Goal: Task Accomplishment & Management: Manage account settings

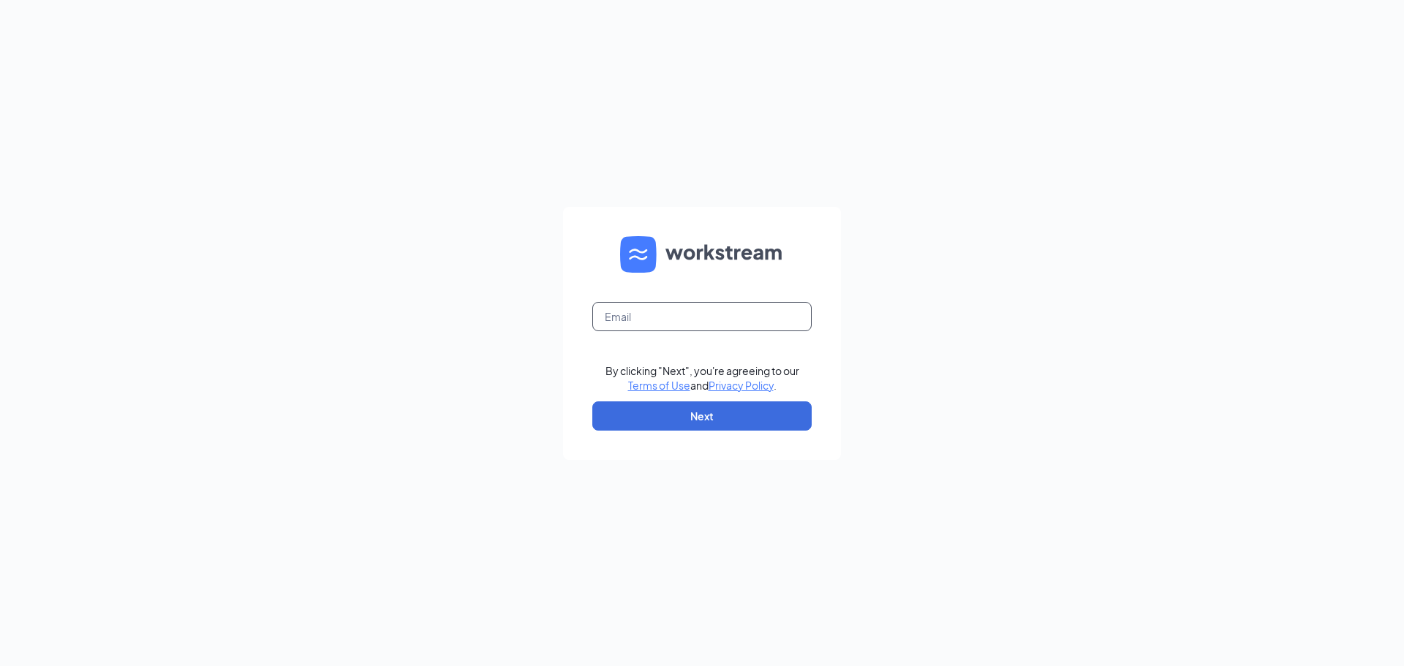
click at [662, 320] on input "text" at bounding box center [701, 316] width 219 height 29
type input "[EMAIL_ADDRESS][DOMAIN_NAME]"
click at [715, 410] on button "Next" at bounding box center [701, 416] width 219 height 29
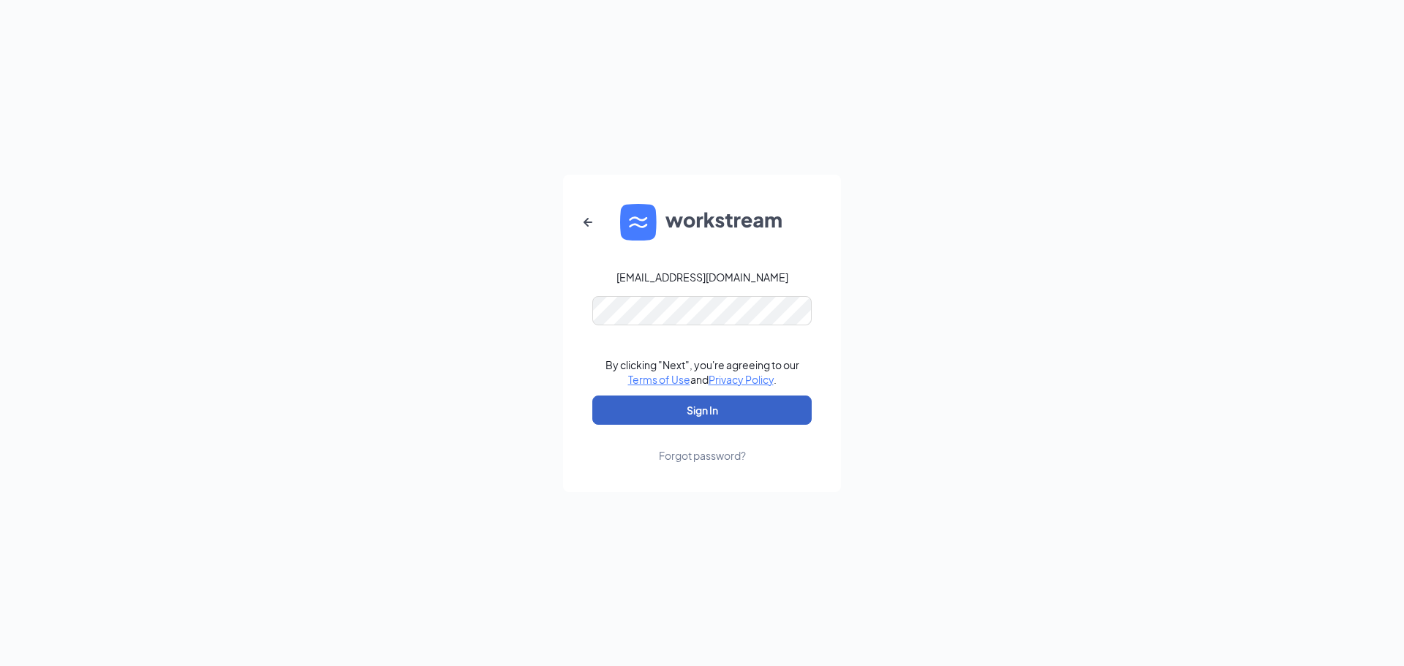
click at [707, 410] on button "Sign In" at bounding box center [701, 410] width 219 height 29
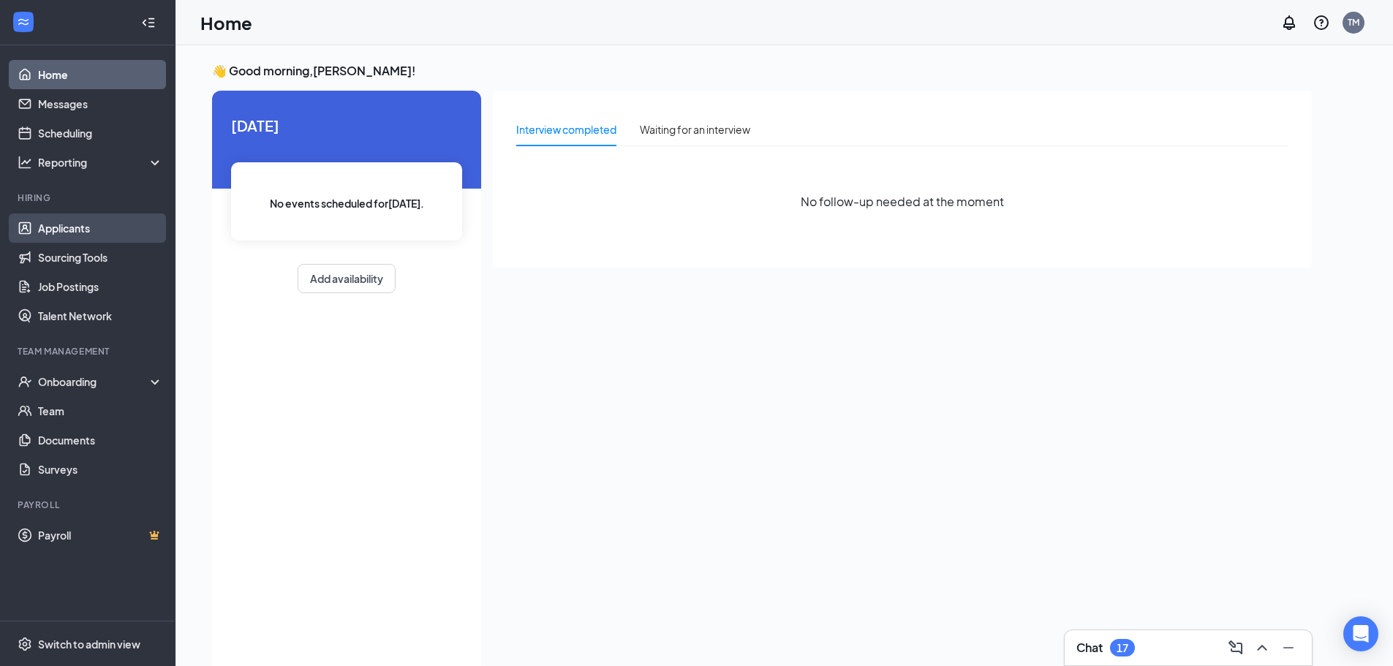
click at [67, 229] on link "Applicants" at bounding box center [100, 228] width 125 height 29
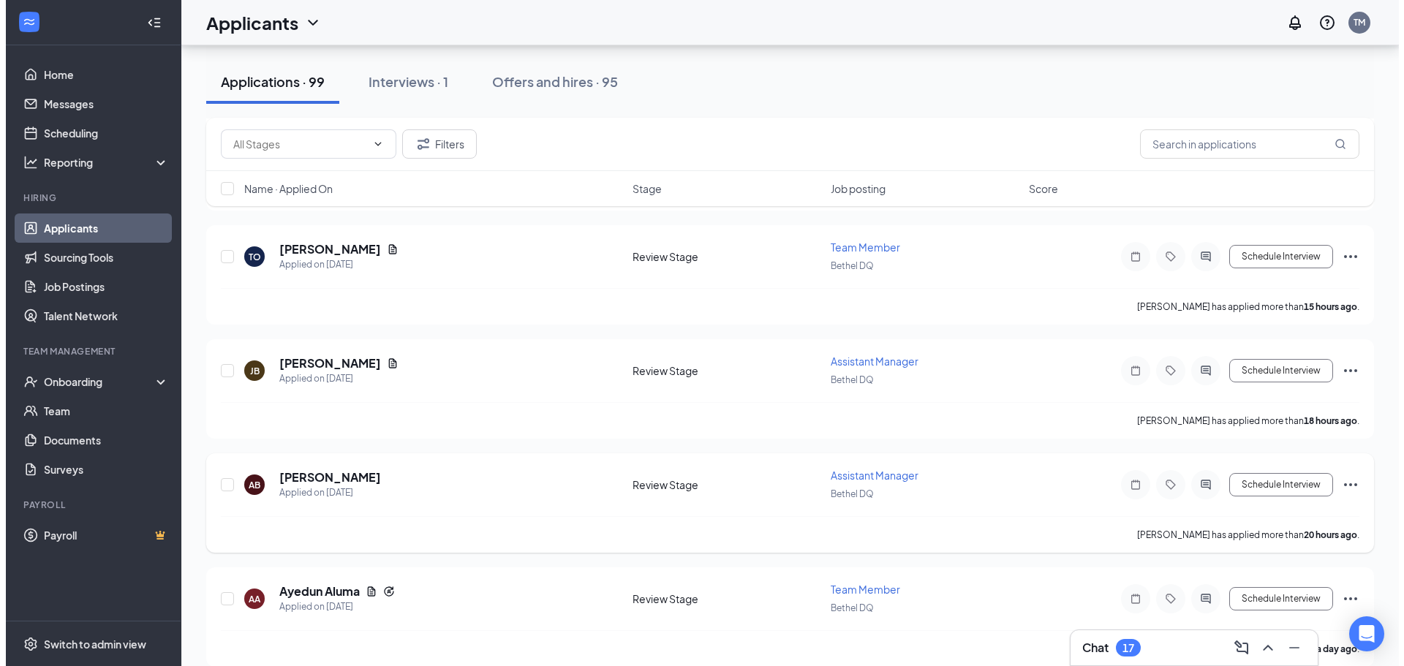
scroll to position [146, 0]
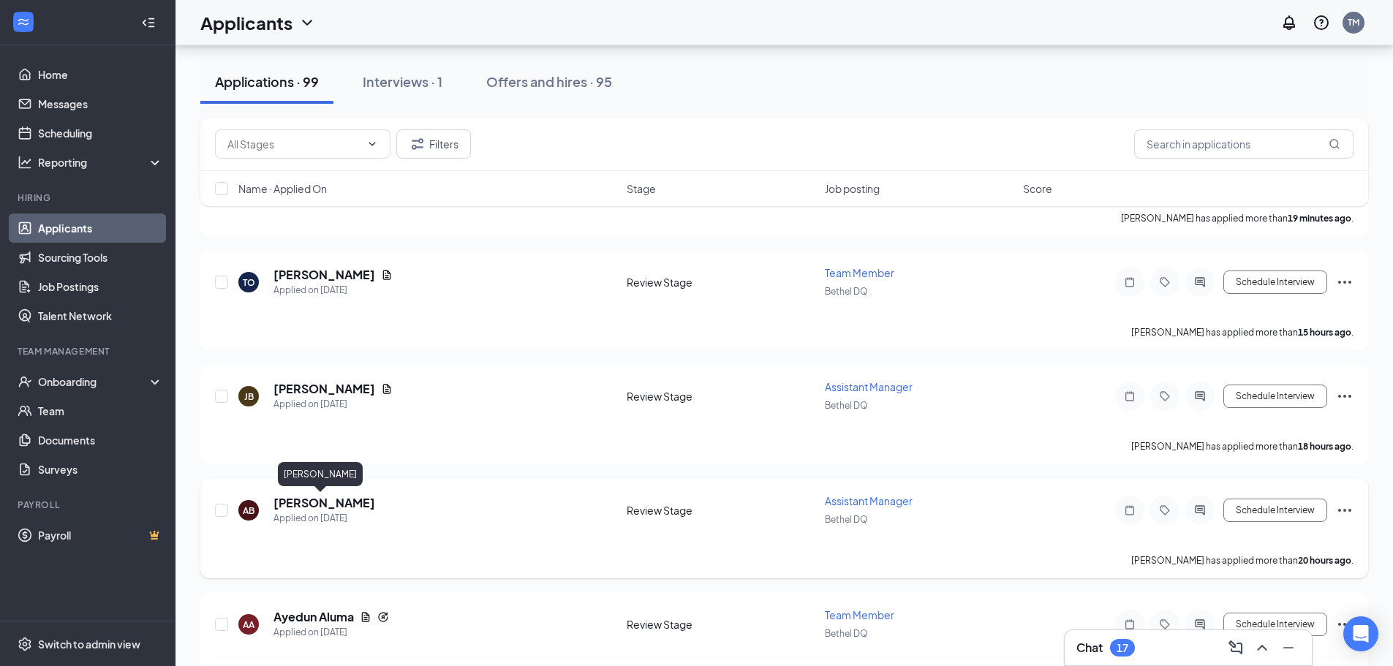
click at [323, 503] on h5 "Ashton Buck" at bounding box center [325, 503] width 102 height 16
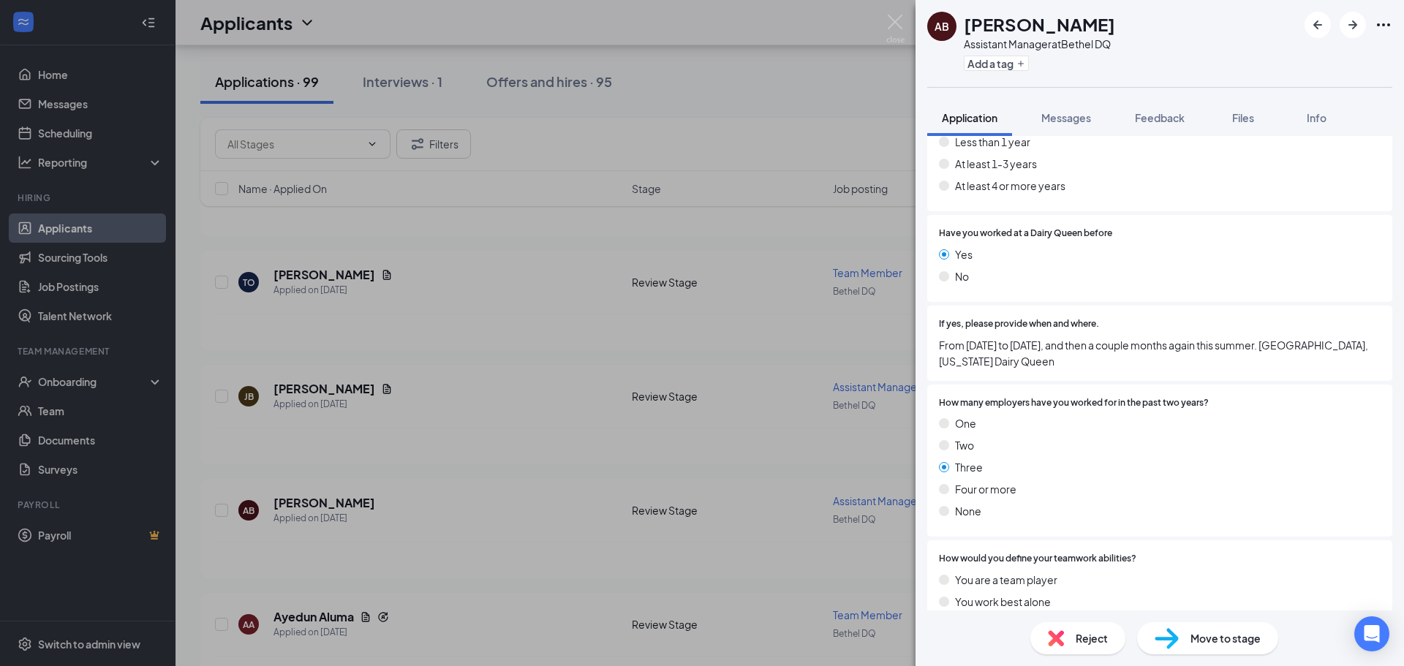
scroll to position [112, 0]
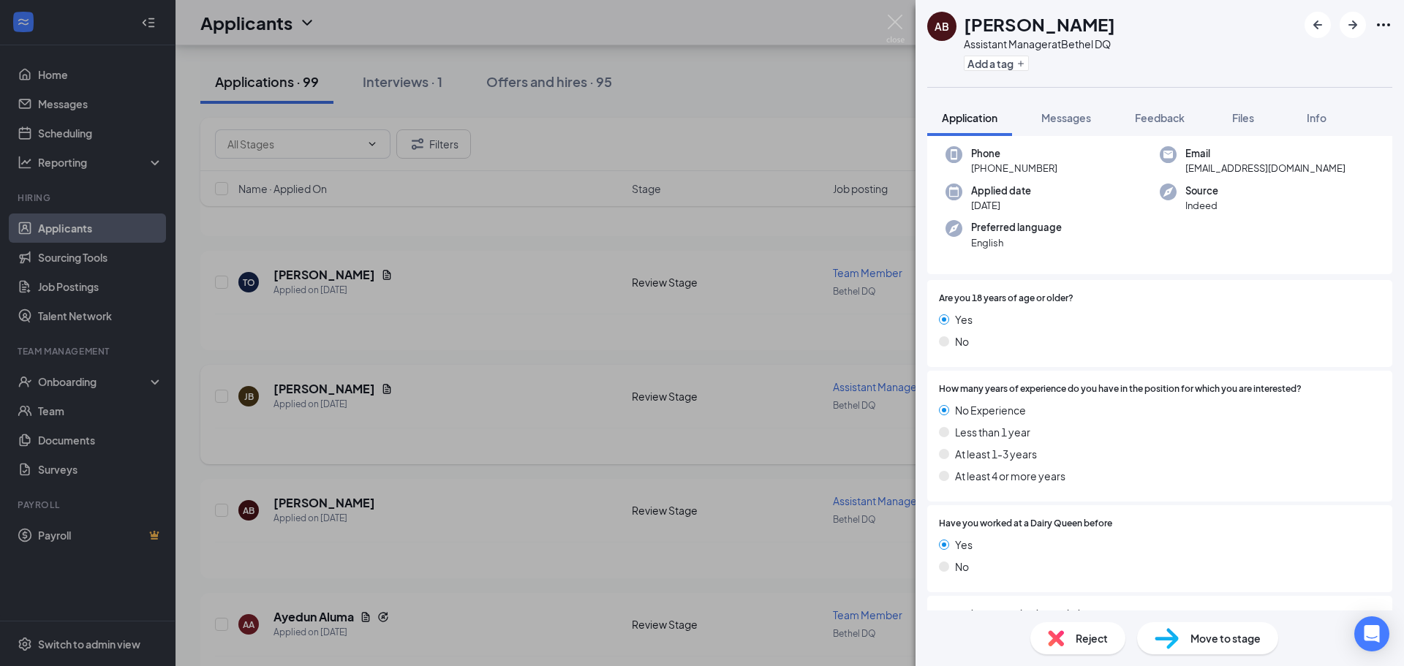
drag, startPoint x: 502, startPoint y: 543, endPoint x: 460, endPoint y: 458, distance: 94.5
click at [502, 542] on div "AB Ashton Buck Assistant Manager at Bethel DQ Add a tag Application Messages Fe…" at bounding box center [702, 333] width 1404 height 666
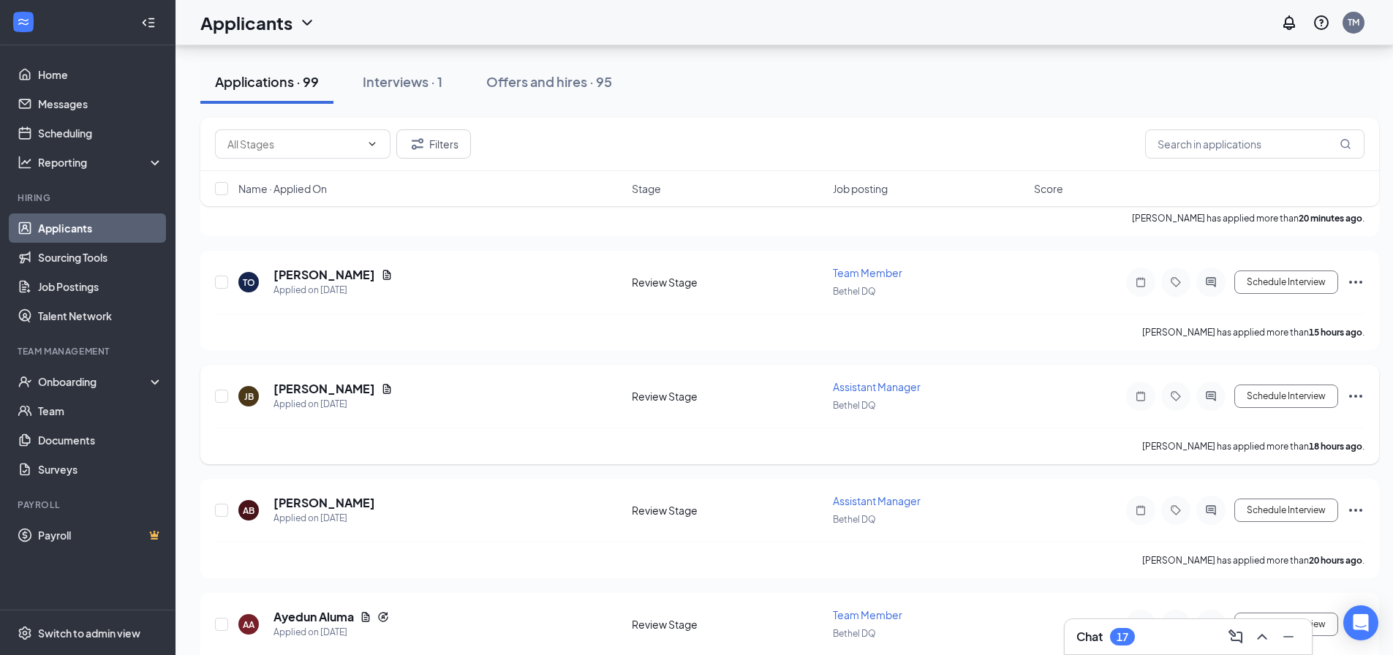
click at [315, 380] on div "JB Jonathan Blake Applied on Sep 14 Review Stage Assistant Manager Bethel DQ Sc…" at bounding box center [790, 404] width 1150 height 48
click at [315, 389] on h5 "Jonathan Blake" at bounding box center [325, 389] width 102 height 16
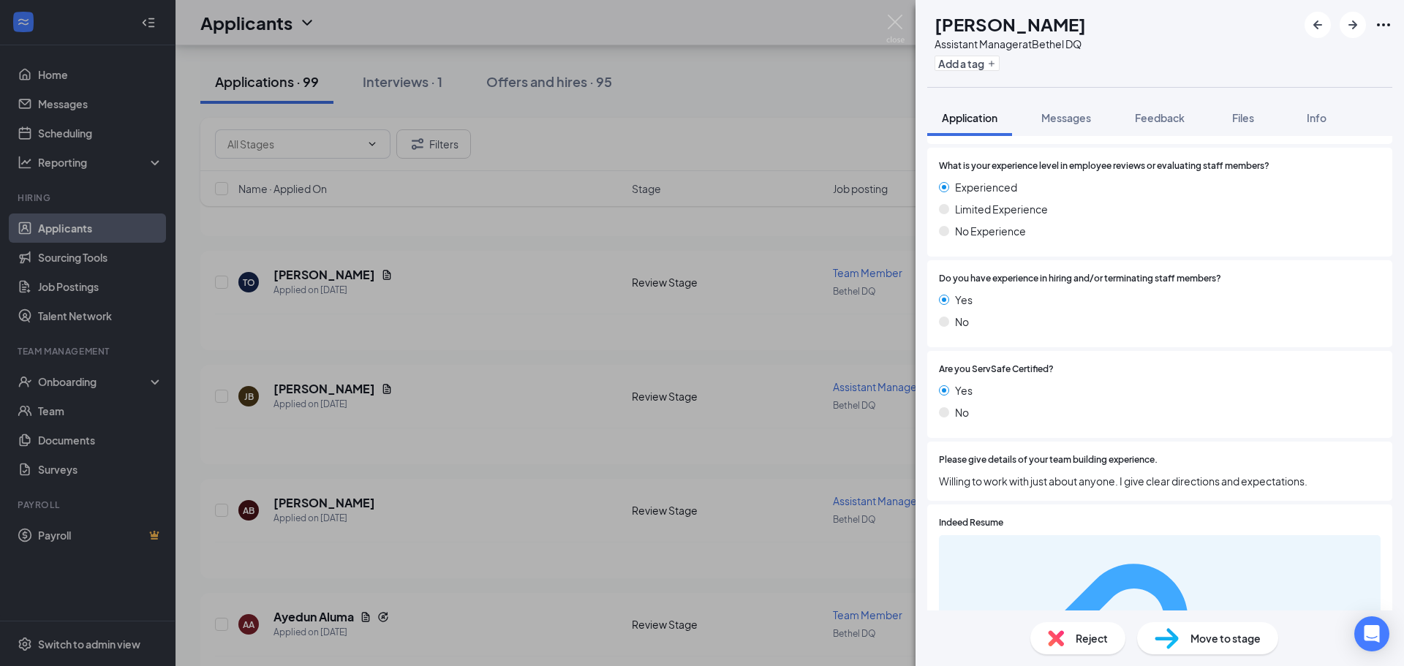
scroll to position [1752, 0]
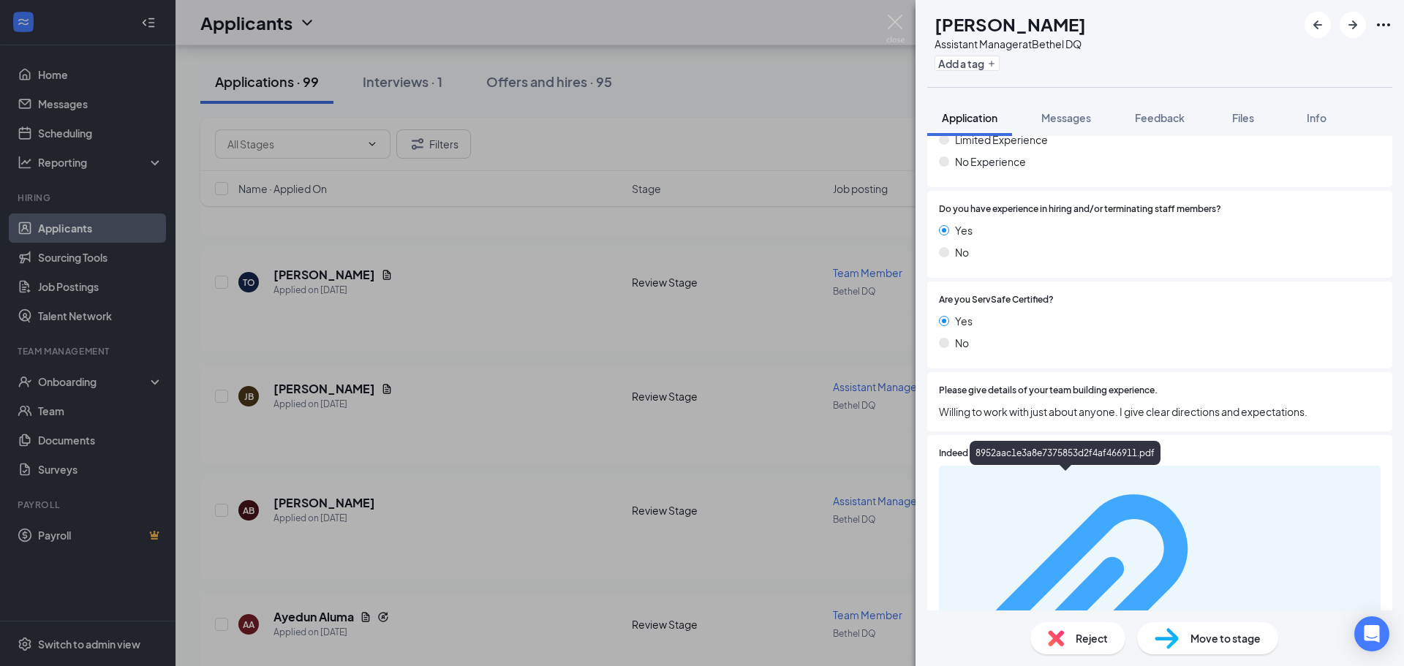
click at [1234, 610] on div "8952aac1e3a8e7375853d2f4af466911.pdf" at bounding box center [1303, 616] width 138 height 12
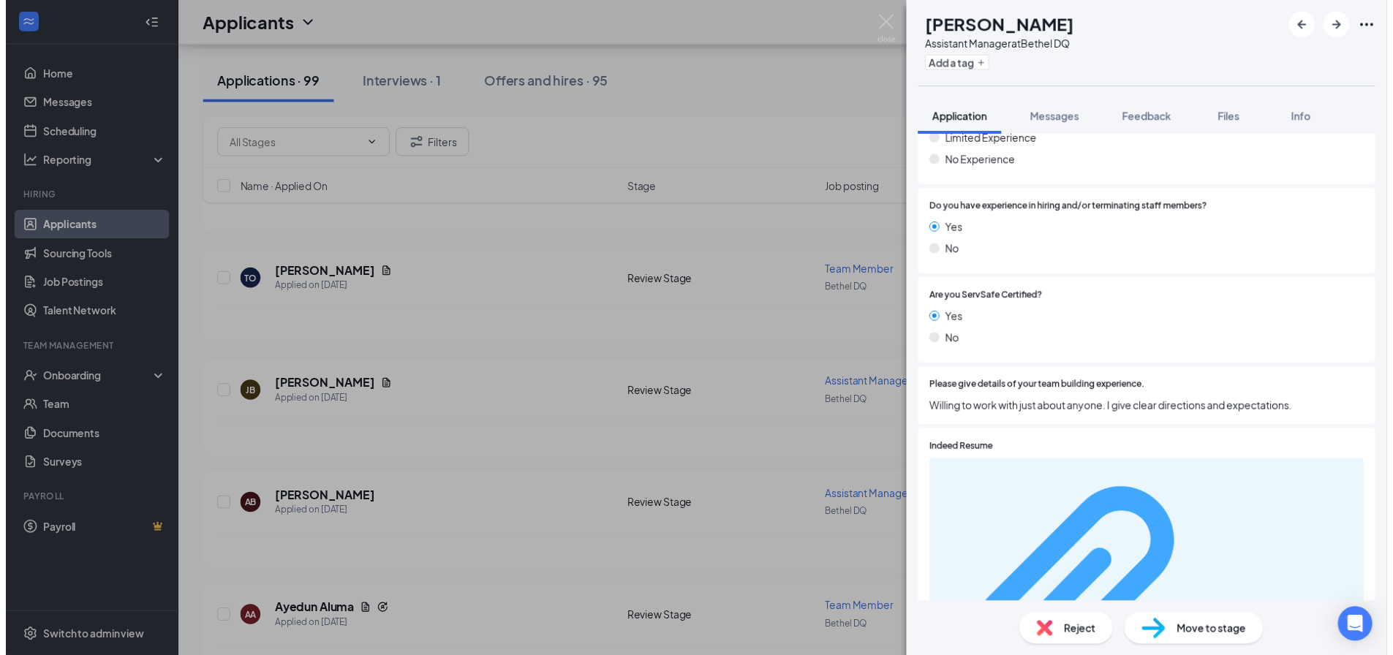
scroll to position [1747, 0]
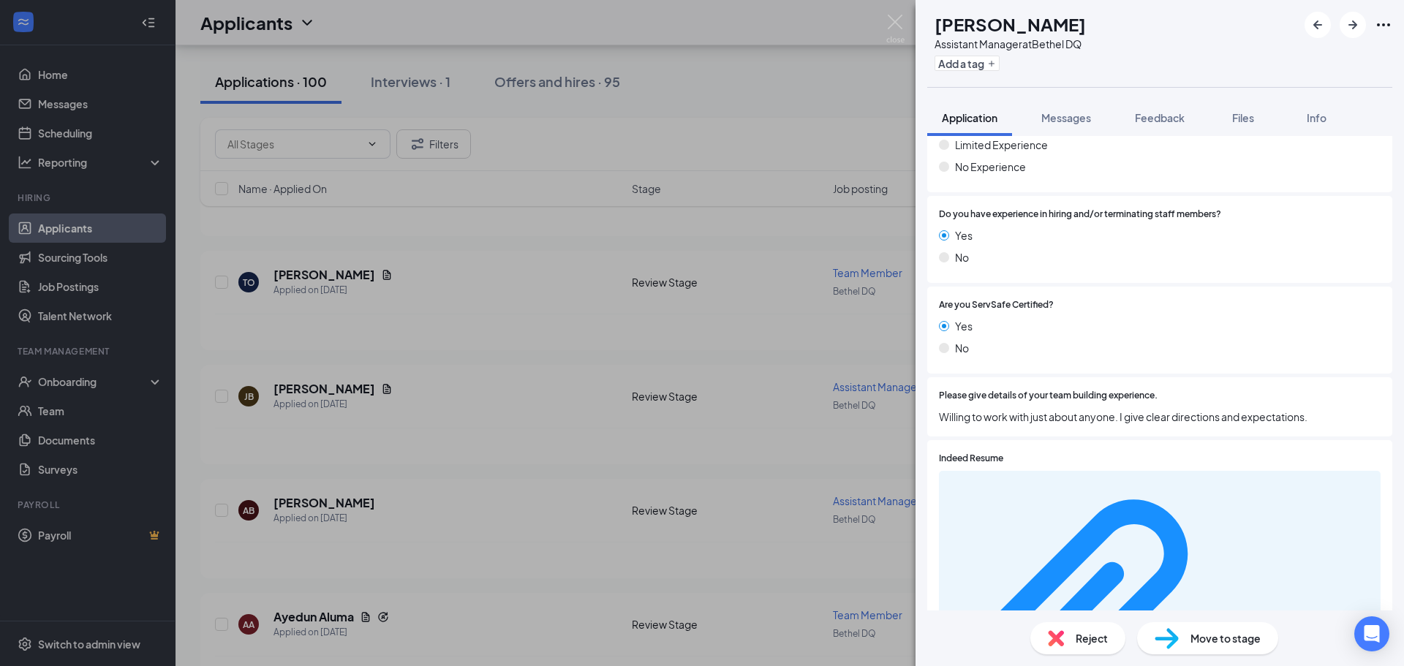
click at [507, 297] on div "JB Jonathan Blake Assistant Manager at Bethel DQ Add a tag Application Messages…" at bounding box center [702, 333] width 1404 height 666
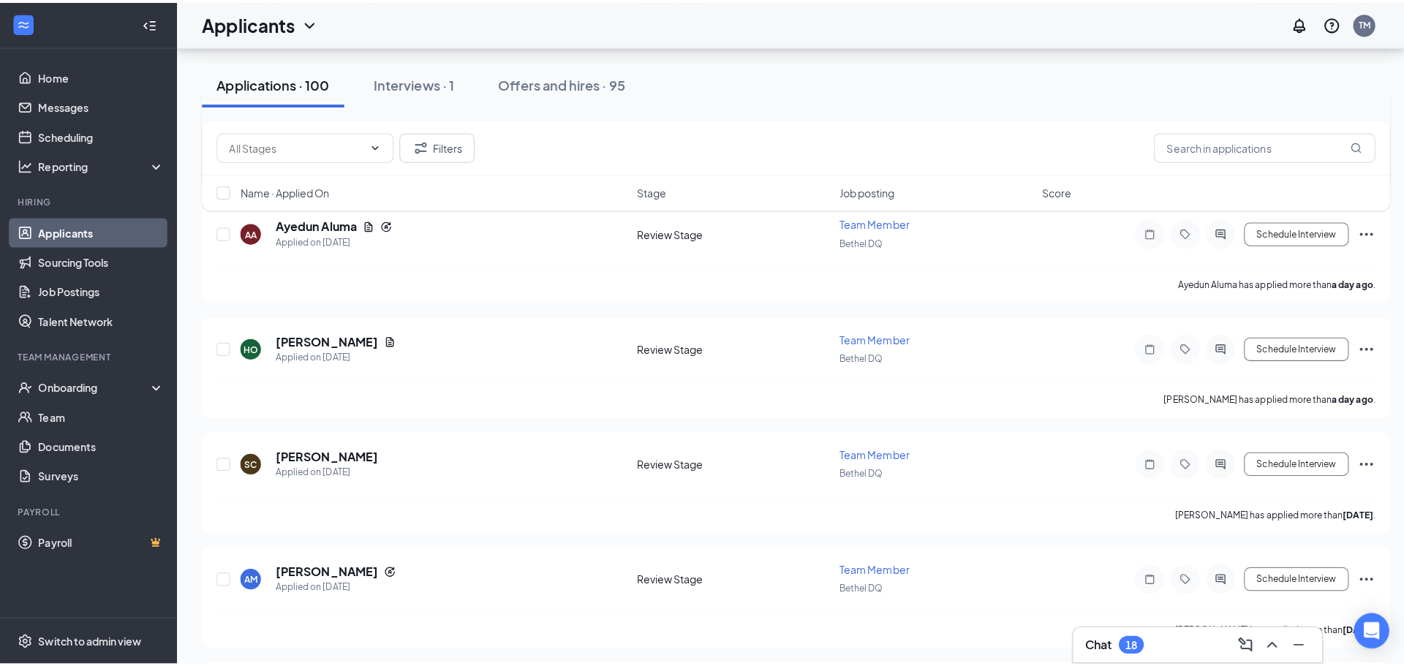
scroll to position [658, 0]
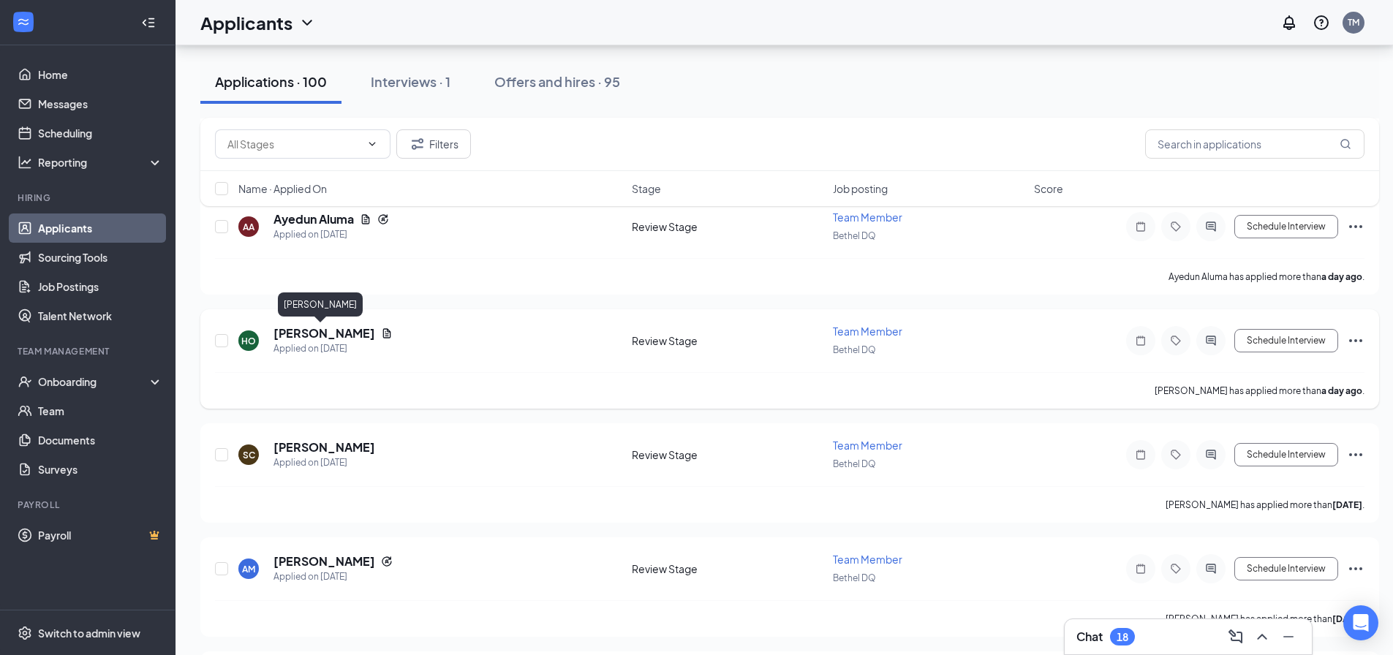
click at [330, 334] on h5 "Halle oconnor" at bounding box center [325, 333] width 102 height 16
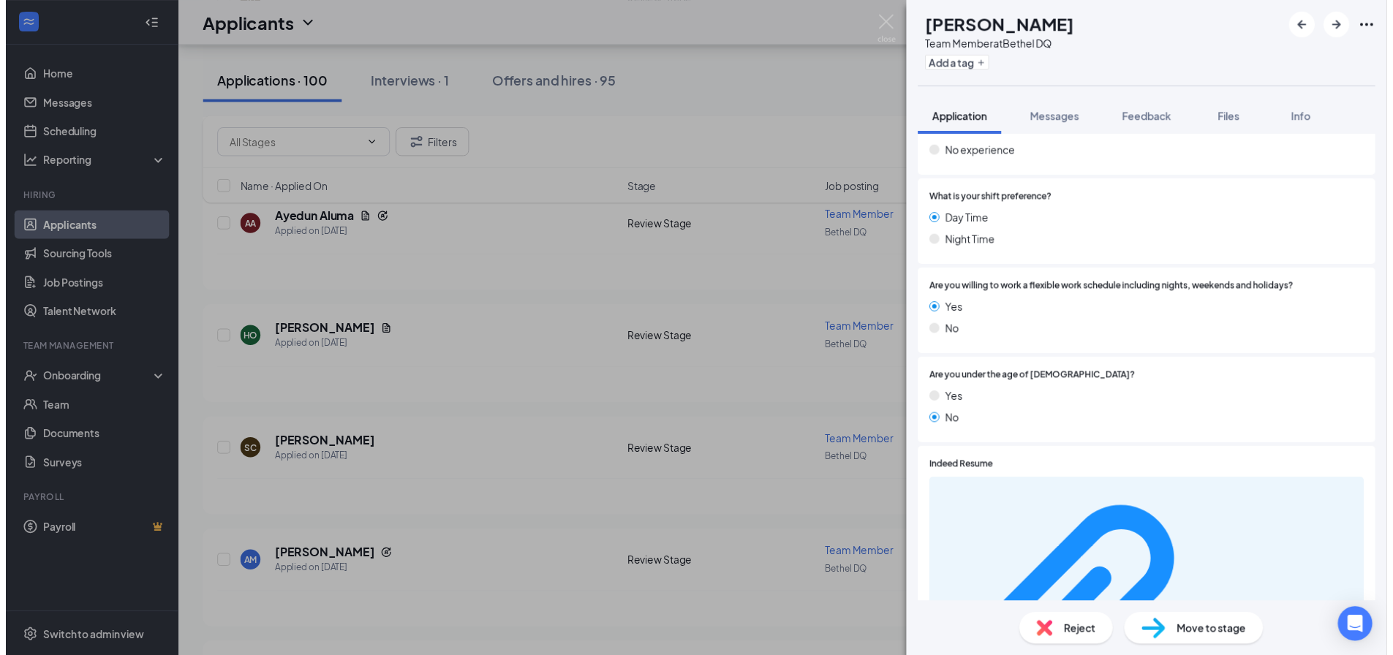
scroll to position [1024, 0]
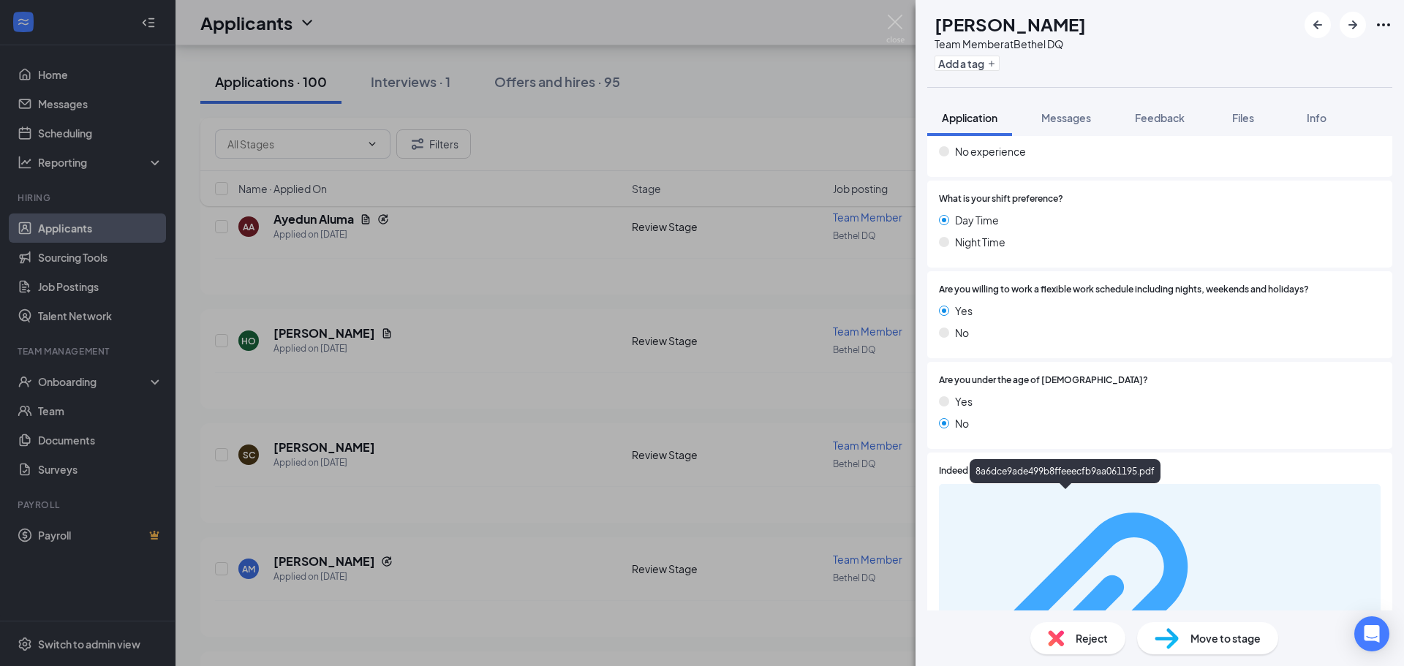
click at [1234, 628] on div "8a6dce9ade499b8ffeeecfb9aa061195.pdf" at bounding box center [1303, 634] width 138 height 12
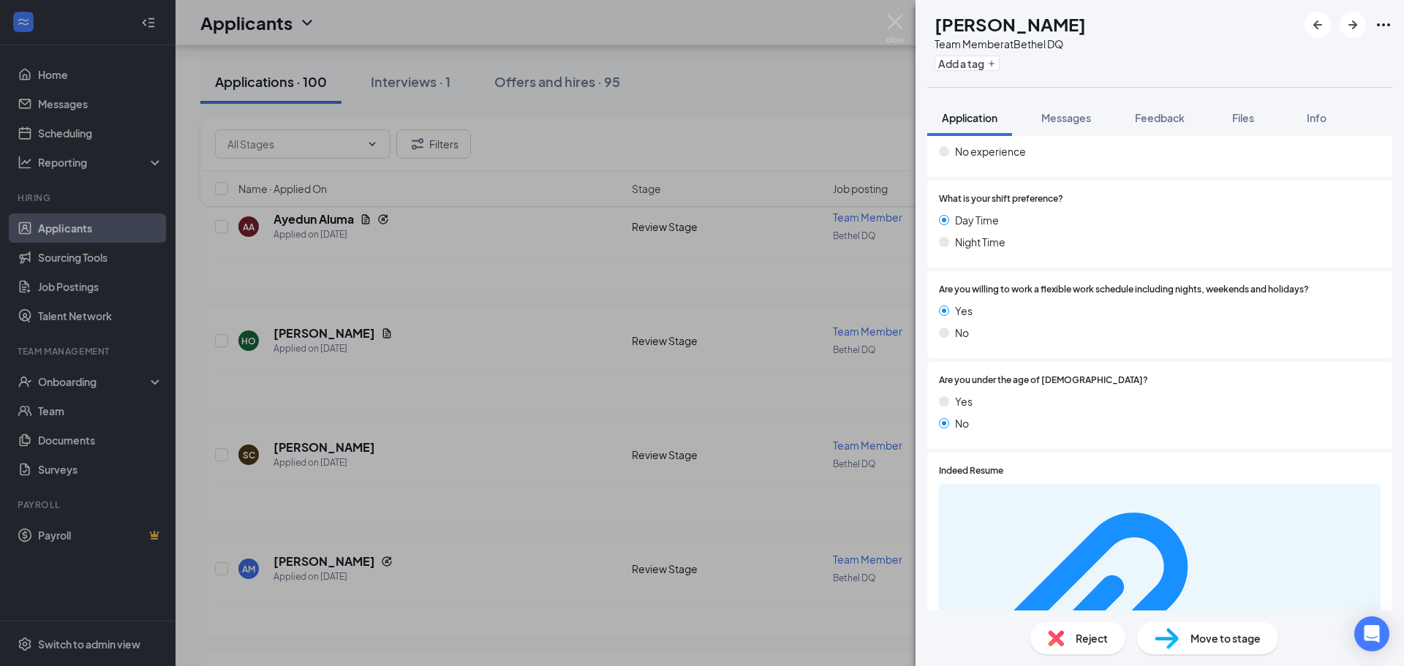
click at [543, 145] on div "HO Halle oconnor Team Member at Bethel DQ Add a tag Application Messages Feedba…" at bounding box center [702, 333] width 1404 height 666
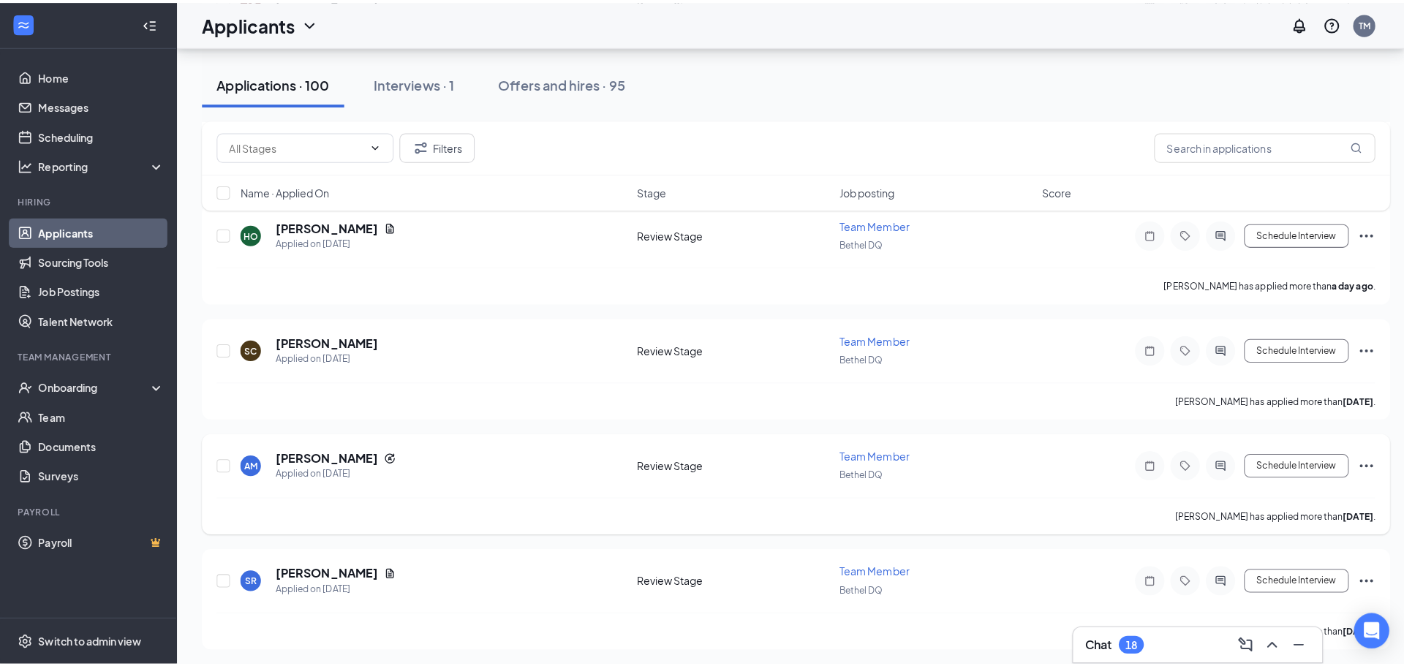
scroll to position [805, 0]
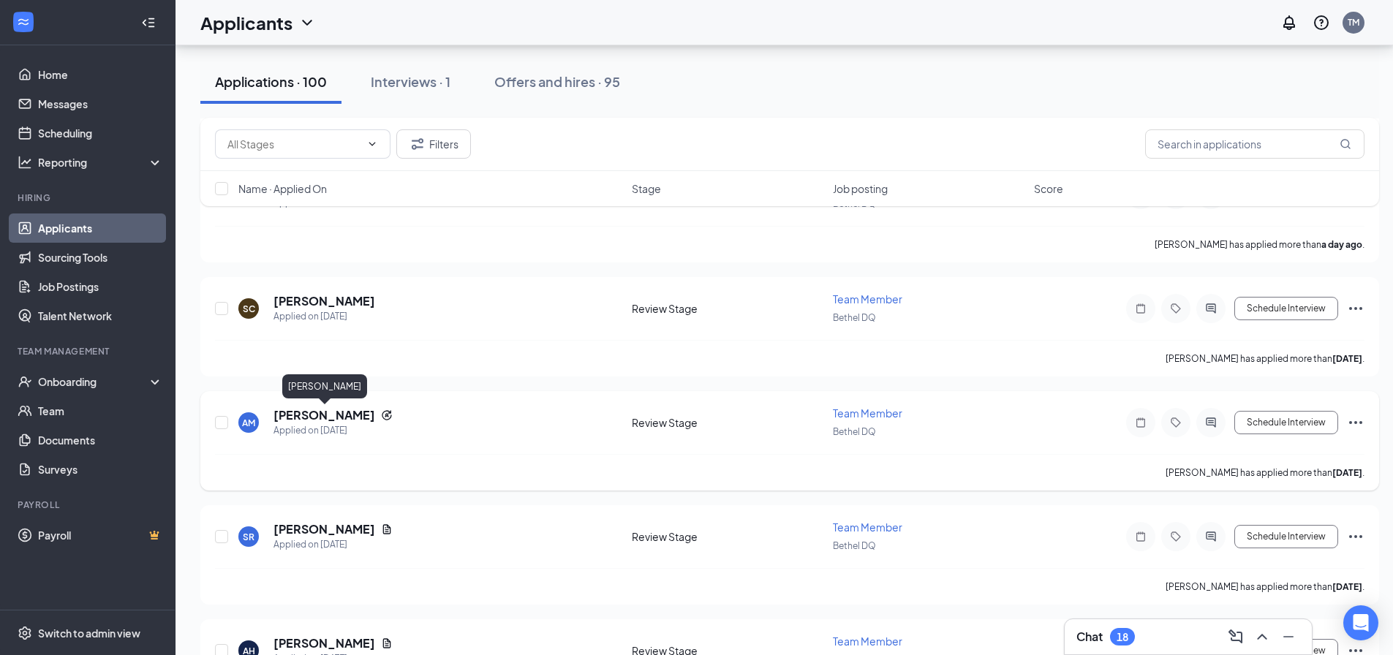
click at [355, 410] on h5 "Aethan McFarland" at bounding box center [325, 415] width 102 height 16
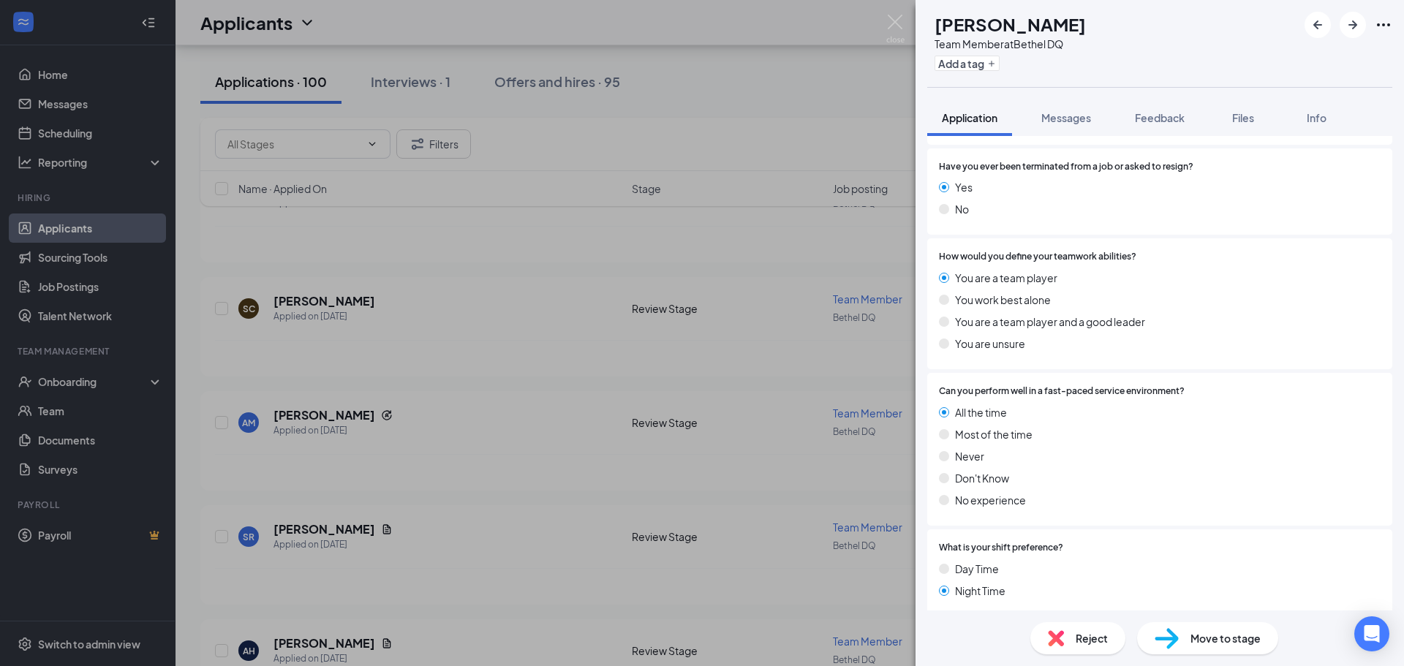
scroll to position [1003, 0]
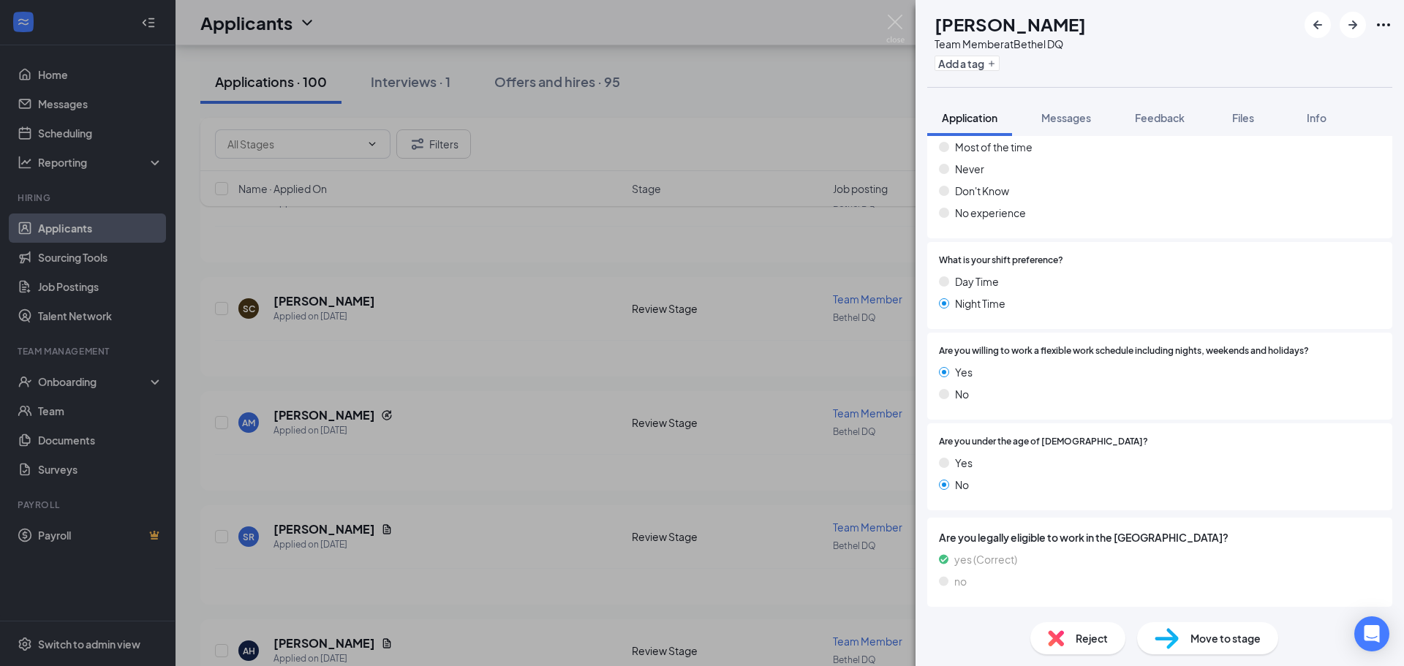
click at [1222, 642] on span "Move to stage" at bounding box center [1226, 638] width 70 height 16
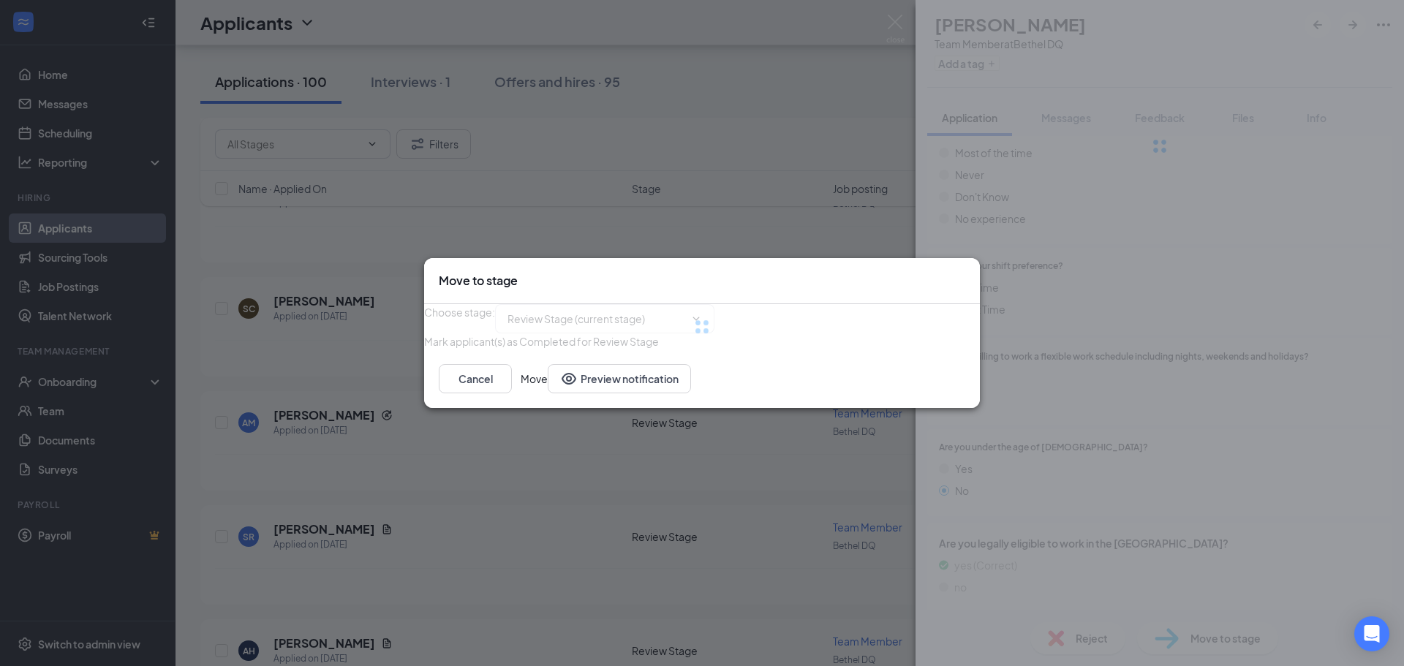
type input "Onsite Interview (next stage)"
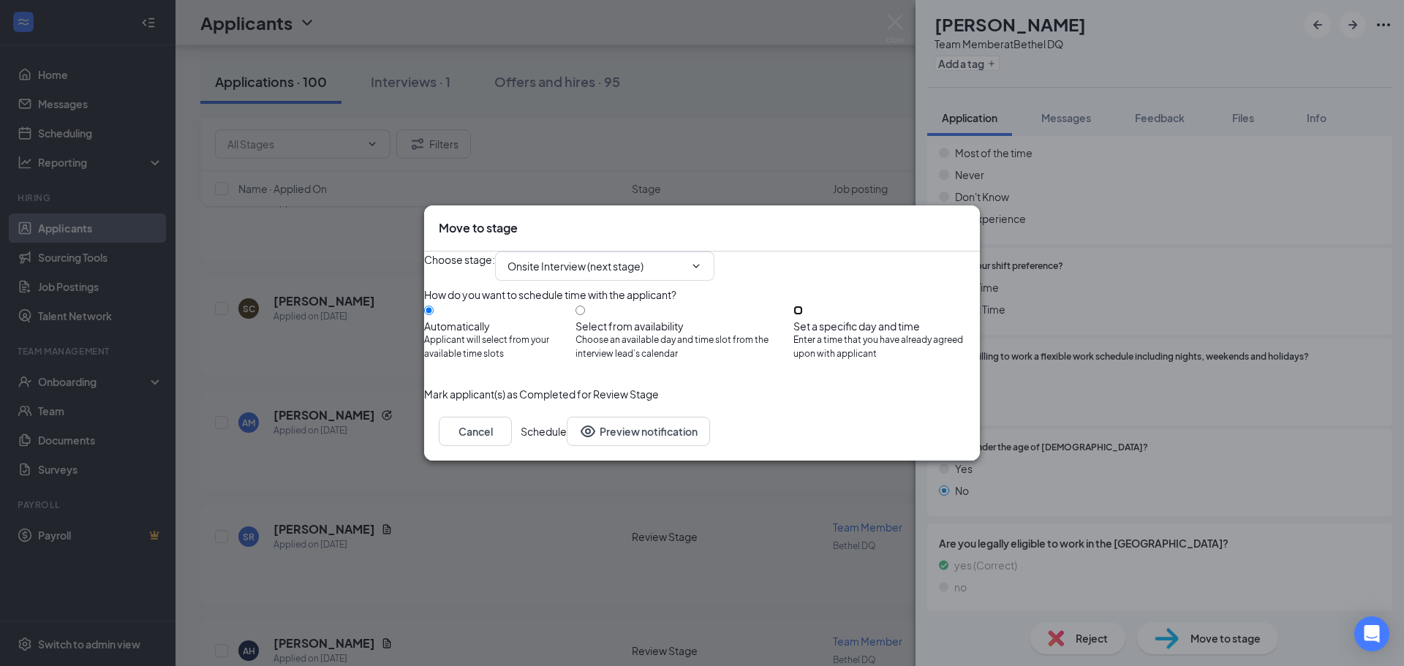
click at [803, 310] on input "Set a specific day and time Enter a time that you have already agreed upon with…" at bounding box center [799, 311] width 10 height 10
radio input "true"
radio input "false"
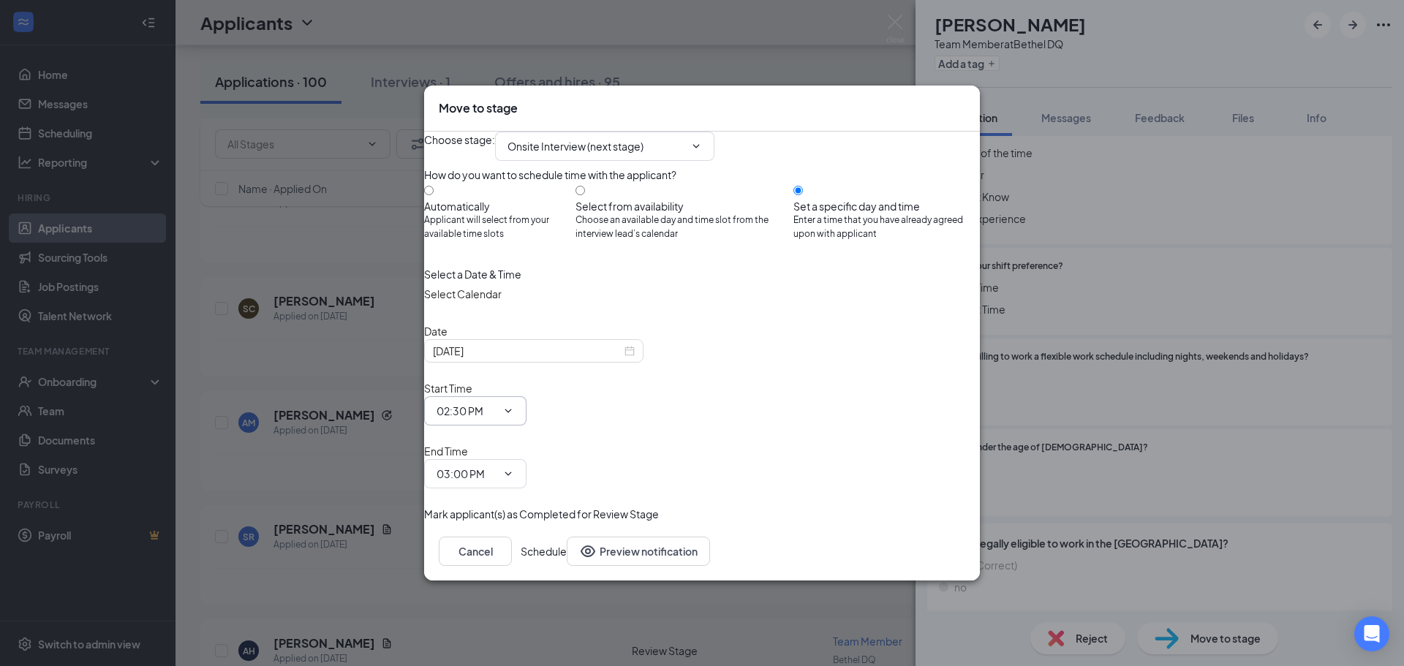
click at [514, 413] on icon "ChevronDown" at bounding box center [508, 411] width 12 height 12
click at [512, 413] on icon "ChevronDown" at bounding box center [508, 411] width 7 height 4
click at [514, 415] on icon "ChevronDown" at bounding box center [508, 411] width 12 height 12
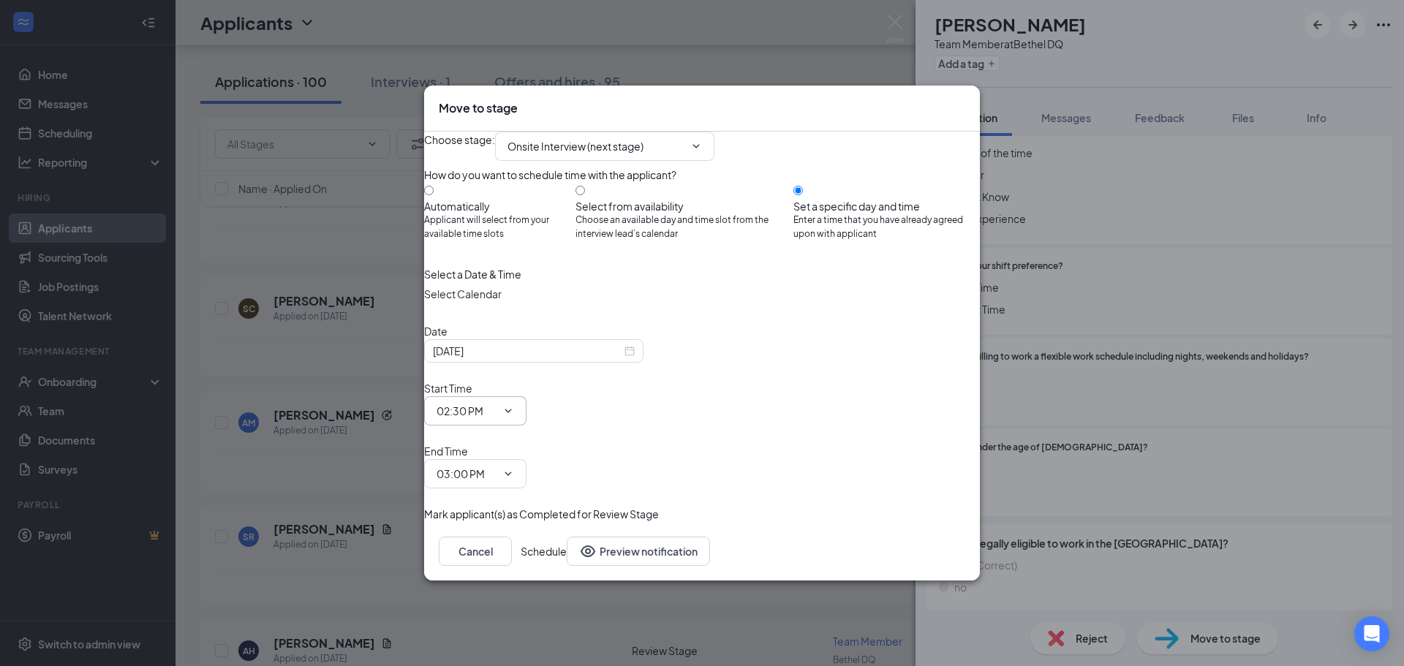
click at [497, 419] on input "02:30 PM" at bounding box center [467, 411] width 60 height 16
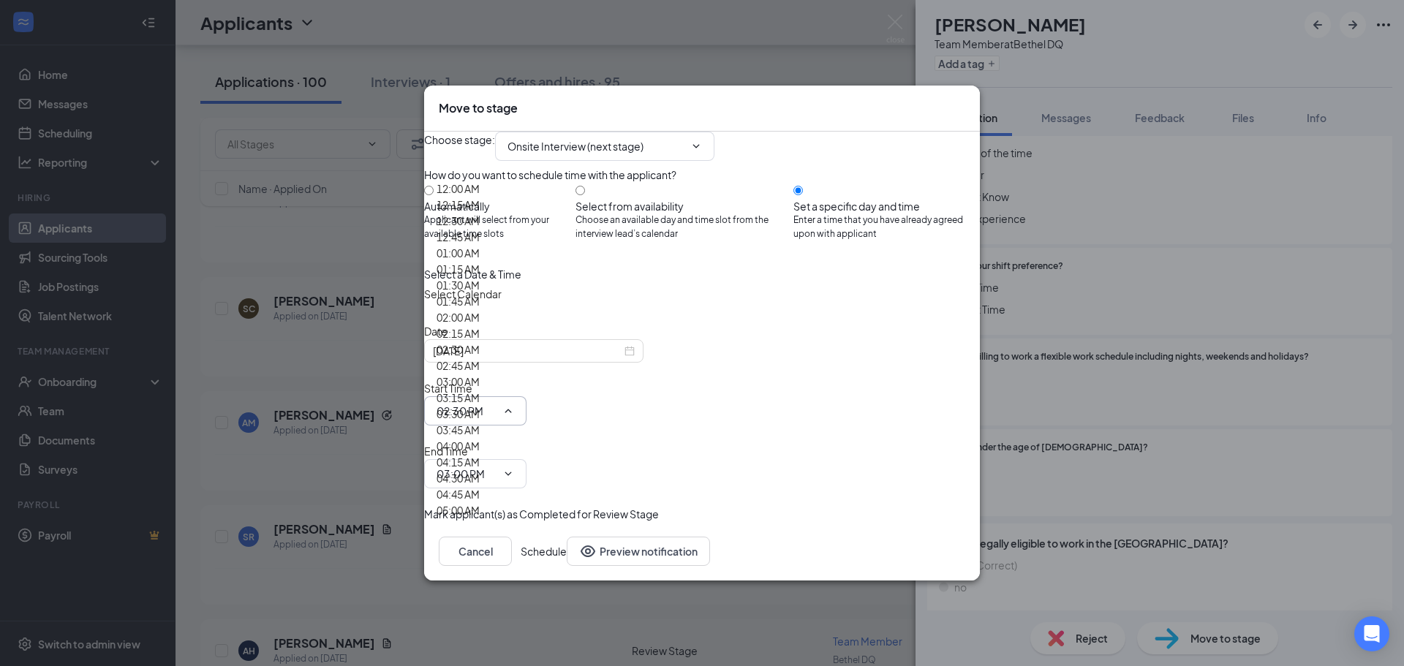
scroll to position [1975, 0]
type input "03:30 PM"
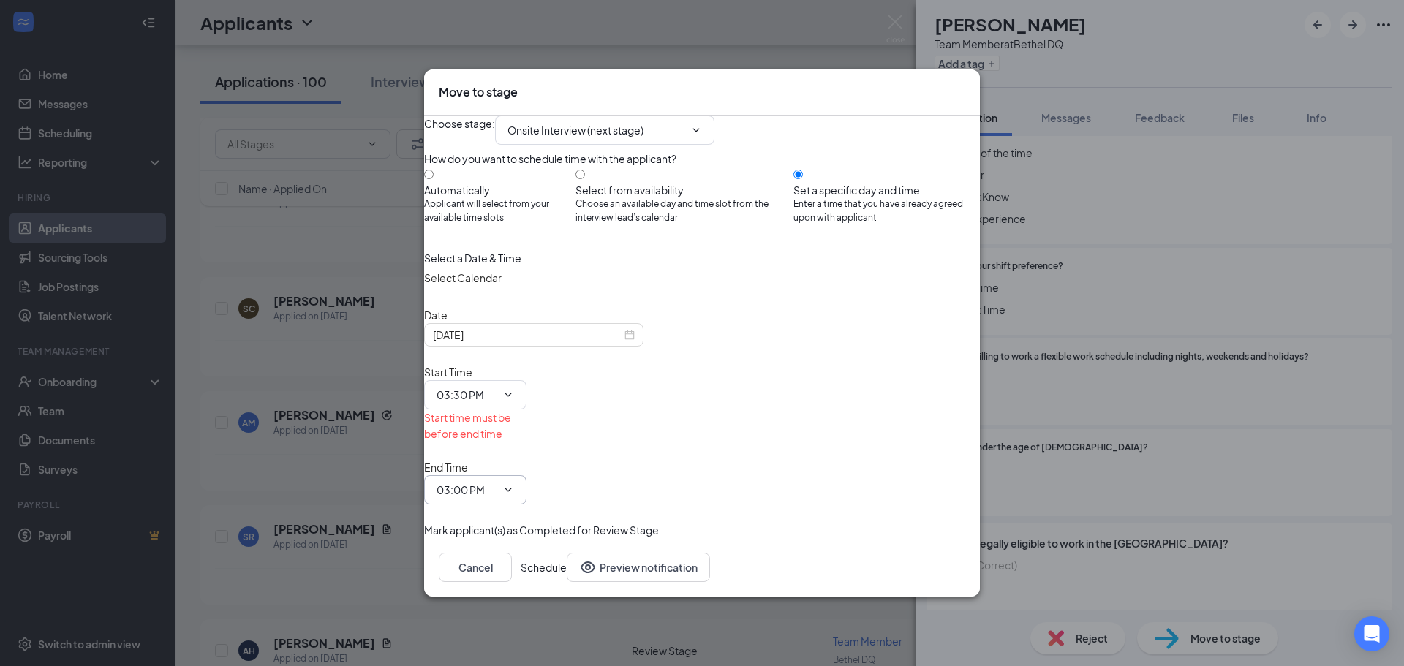
click at [514, 484] on icon "ChevronDown" at bounding box center [508, 490] width 12 height 12
click at [514, 484] on span at bounding box center [507, 490] width 15 height 12
click at [497, 482] on input "03:00 PM" at bounding box center [467, 490] width 60 height 16
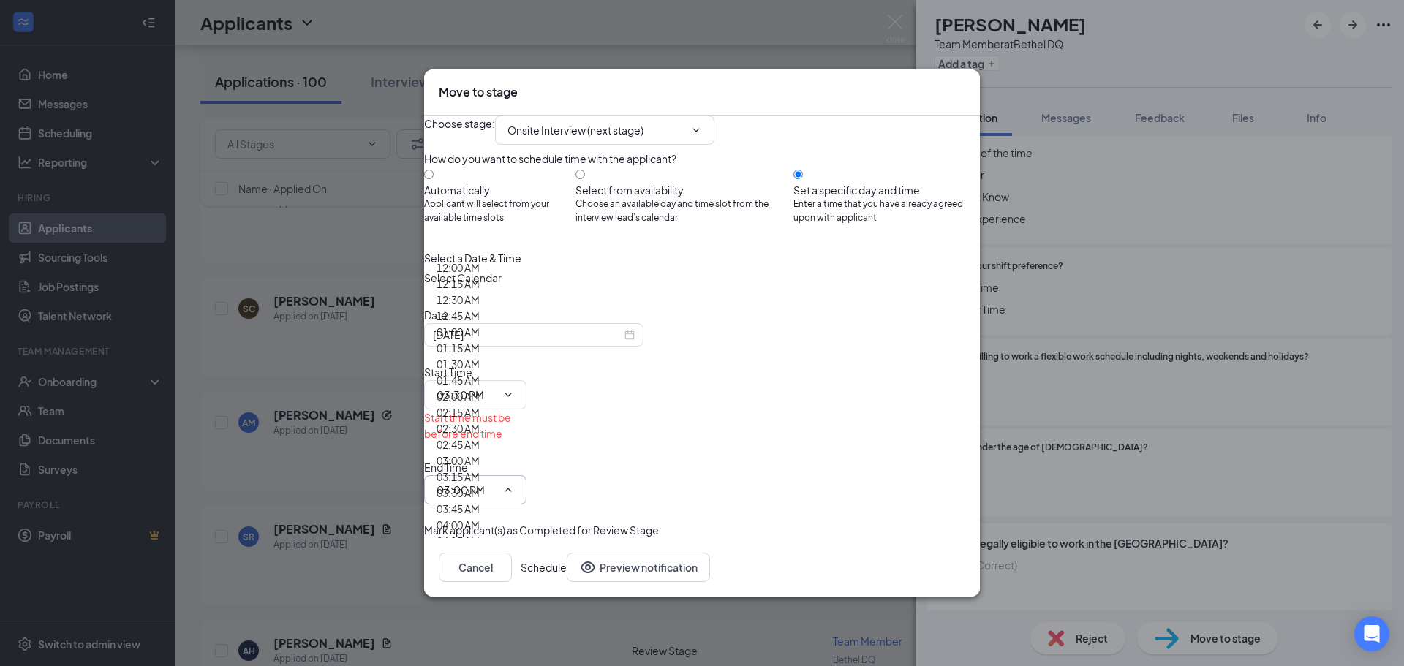
type input "04:00 PM"
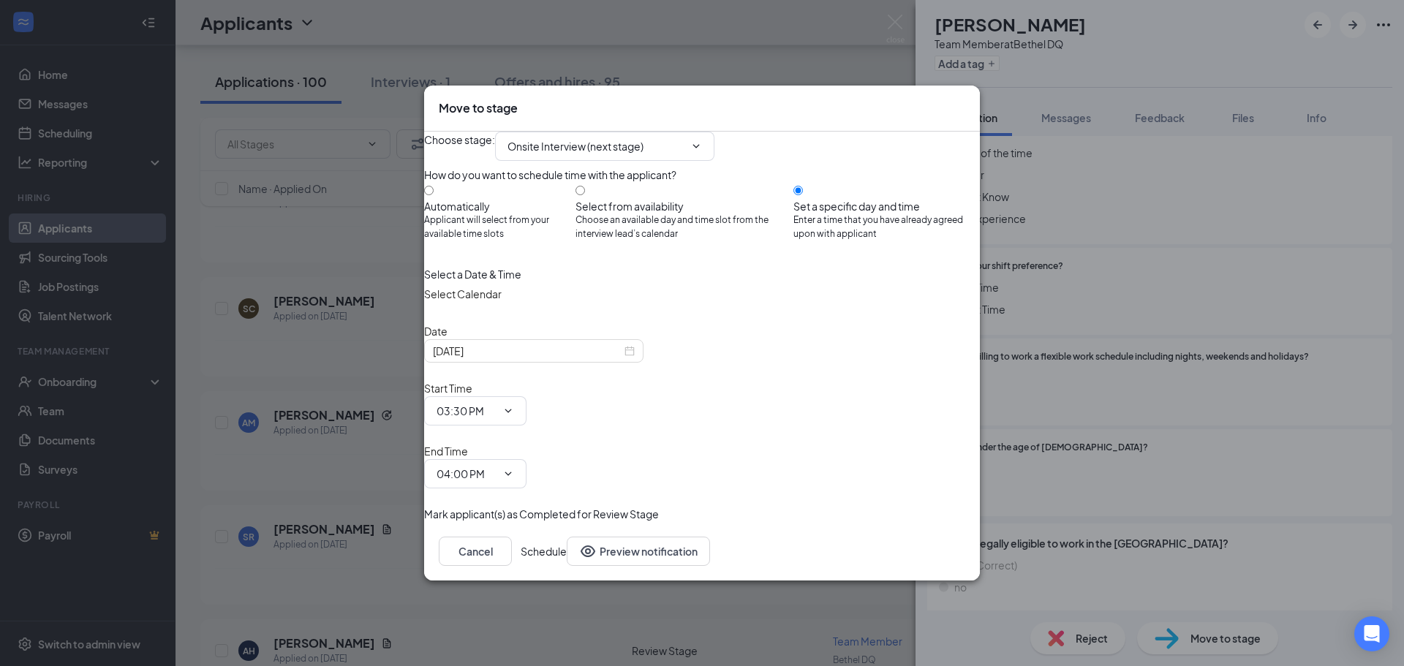
click at [567, 537] on button "Schedule" at bounding box center [544, 551] width 46 height 29
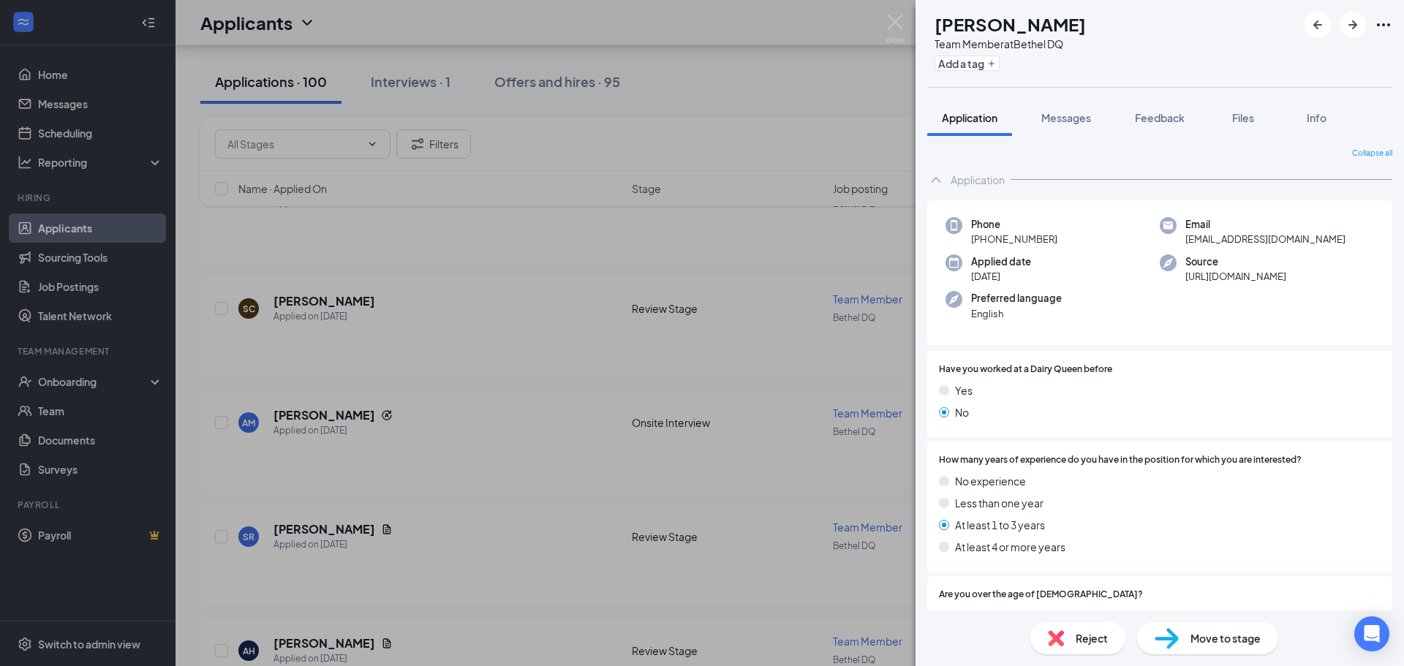
click at [1211, 636] on span "Move to stage" at bounding box center [1226, 638] width 70 height 16
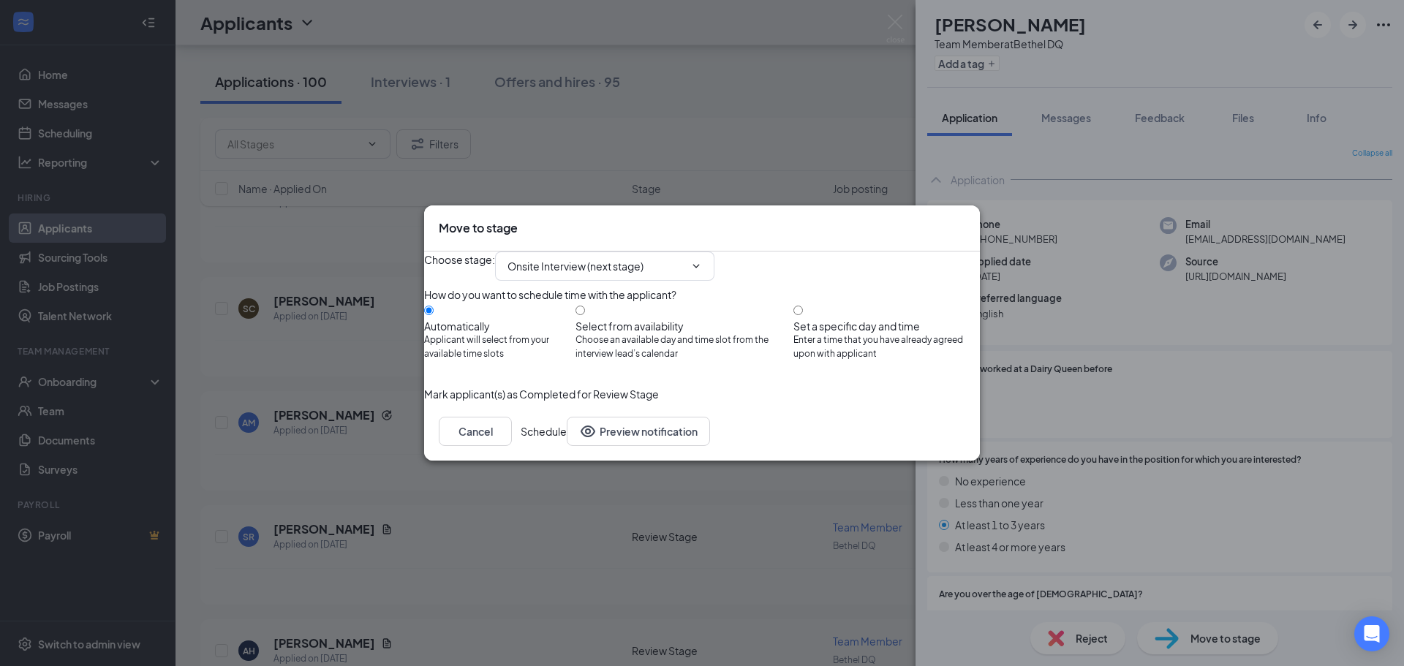
click at [965, 220] on icon "Cross" at bounding box center [965, 220] width 0 height 0
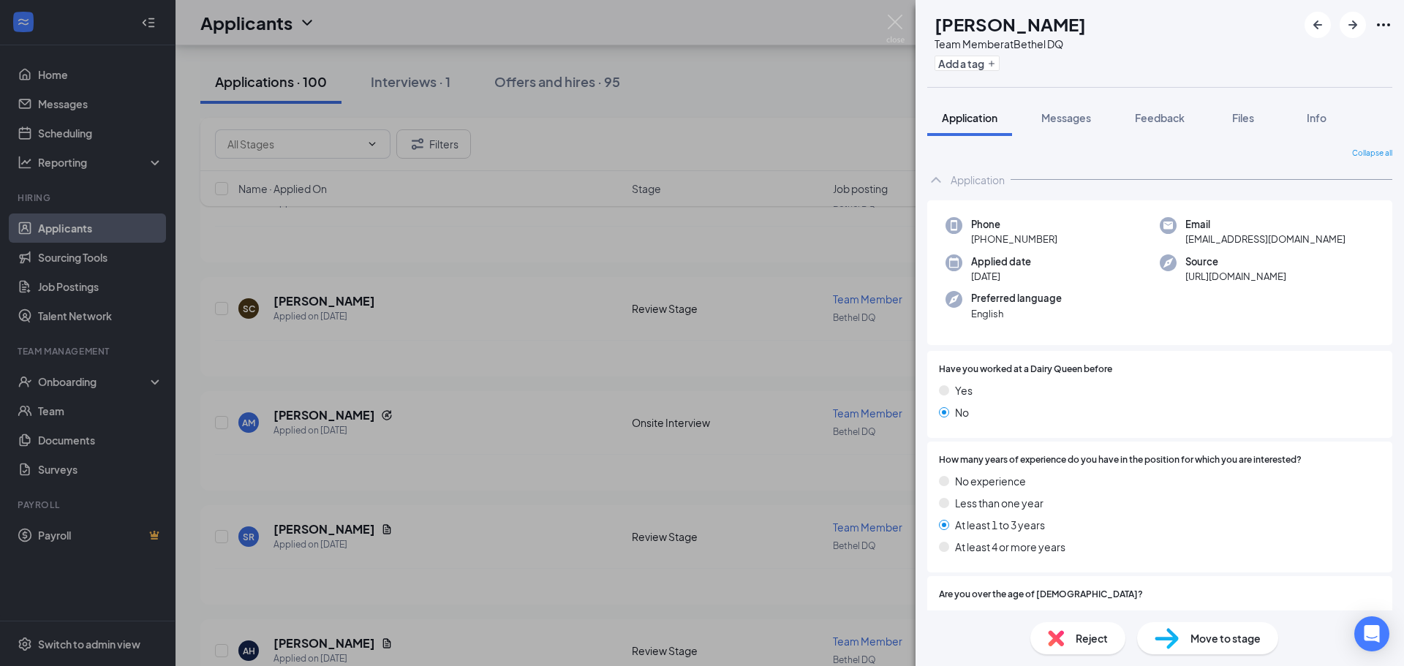
click at [390, 82] on div "SR Shakib Rahaman Team Member at Bethel DQ Add a tag Application Messages Feedb…" at bounding box center [702, 333] width 1404 height 666
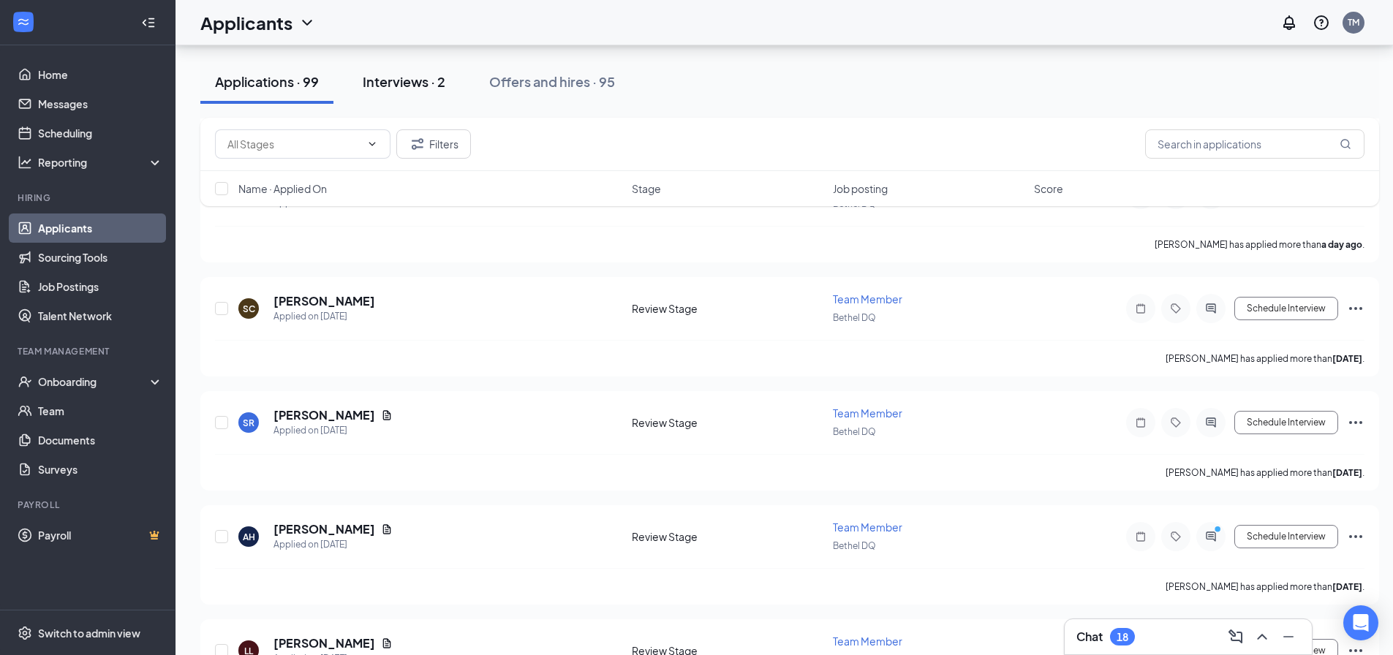
click at [413, 84] on div "Interviews · 2" at bounding box center [404, 81] width 83 height 18
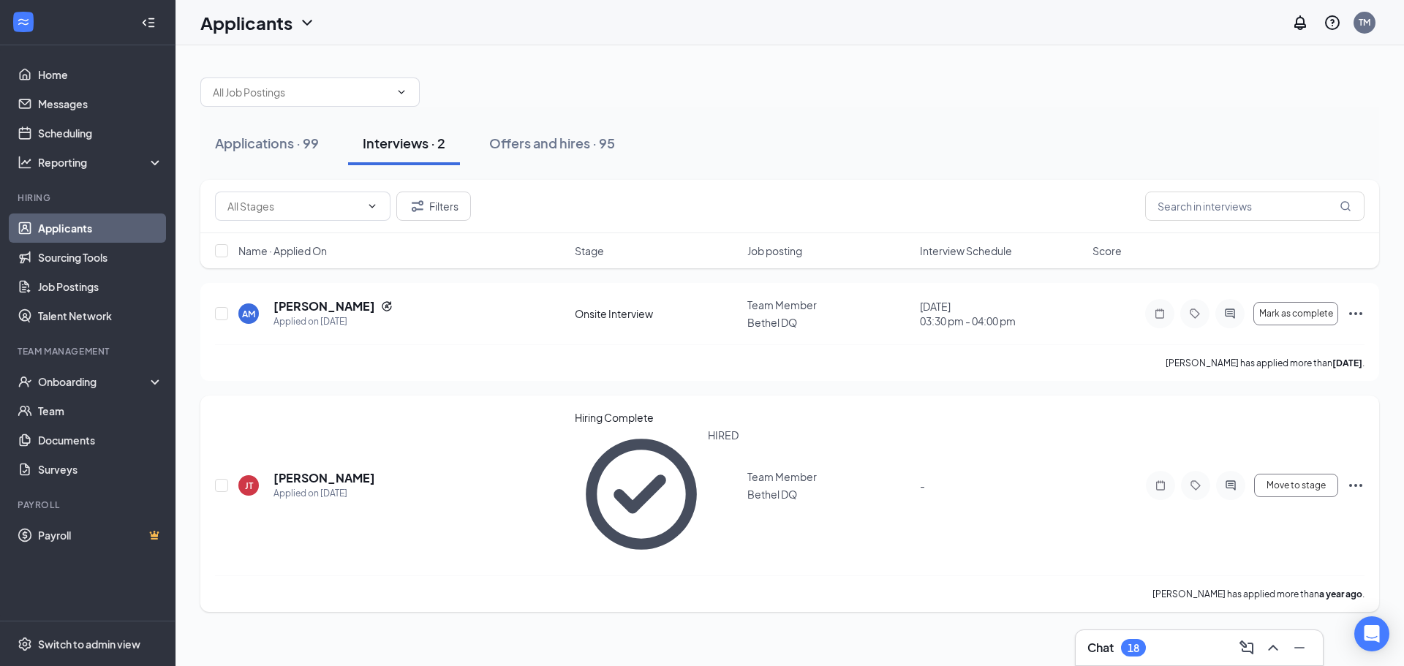
click at [1357, 477] on icon "Ellipses" at bounding box center [1356, 486] width 18 height 18
click at [1262, 190] on p "Move to stage" at bounding box center [1290, 183] width 132 height 15
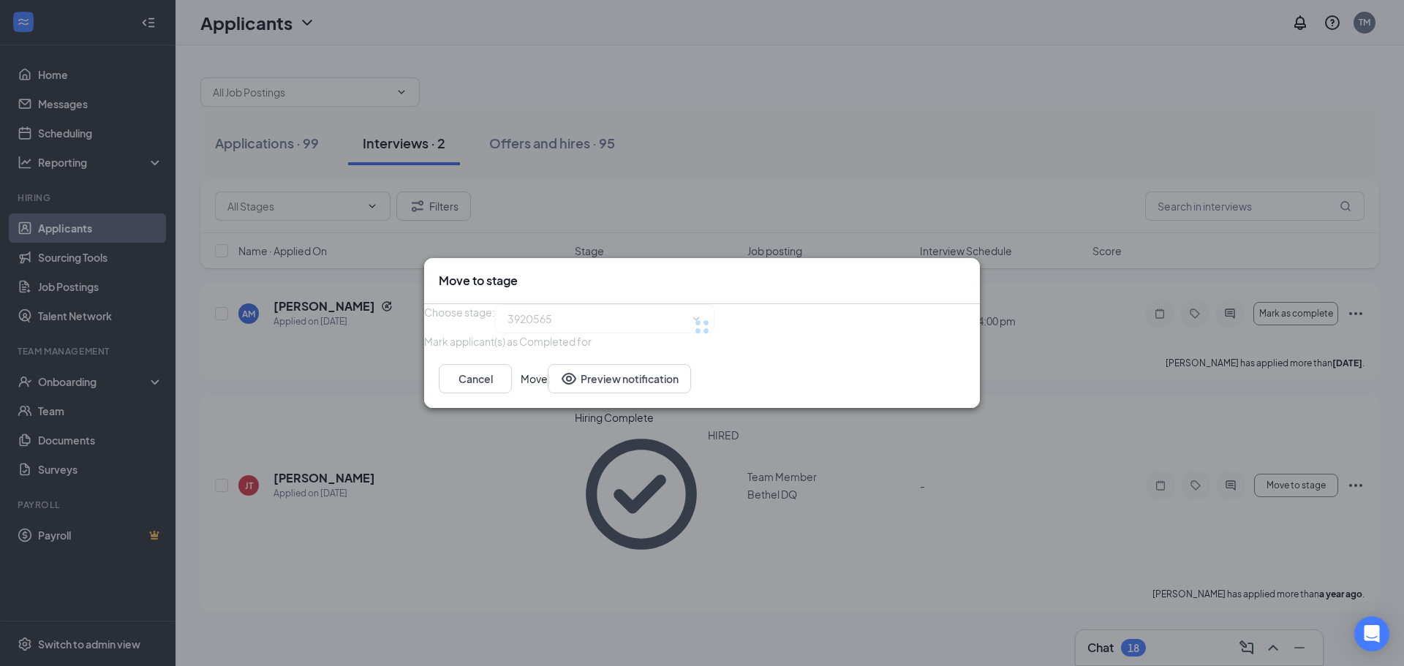
type input "Hiring Complete (current stage)"
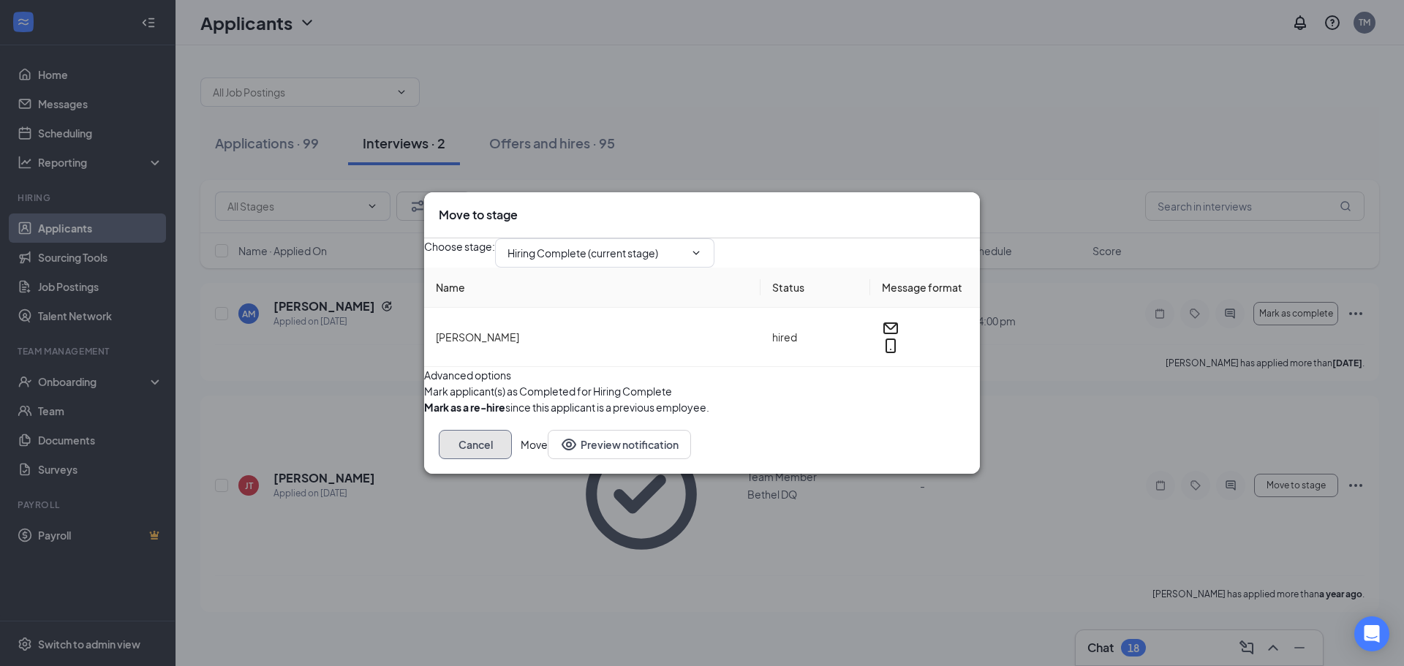
click at [512, 459] on button "Cancel" at bounding box center [475, 444] width 73 height 29
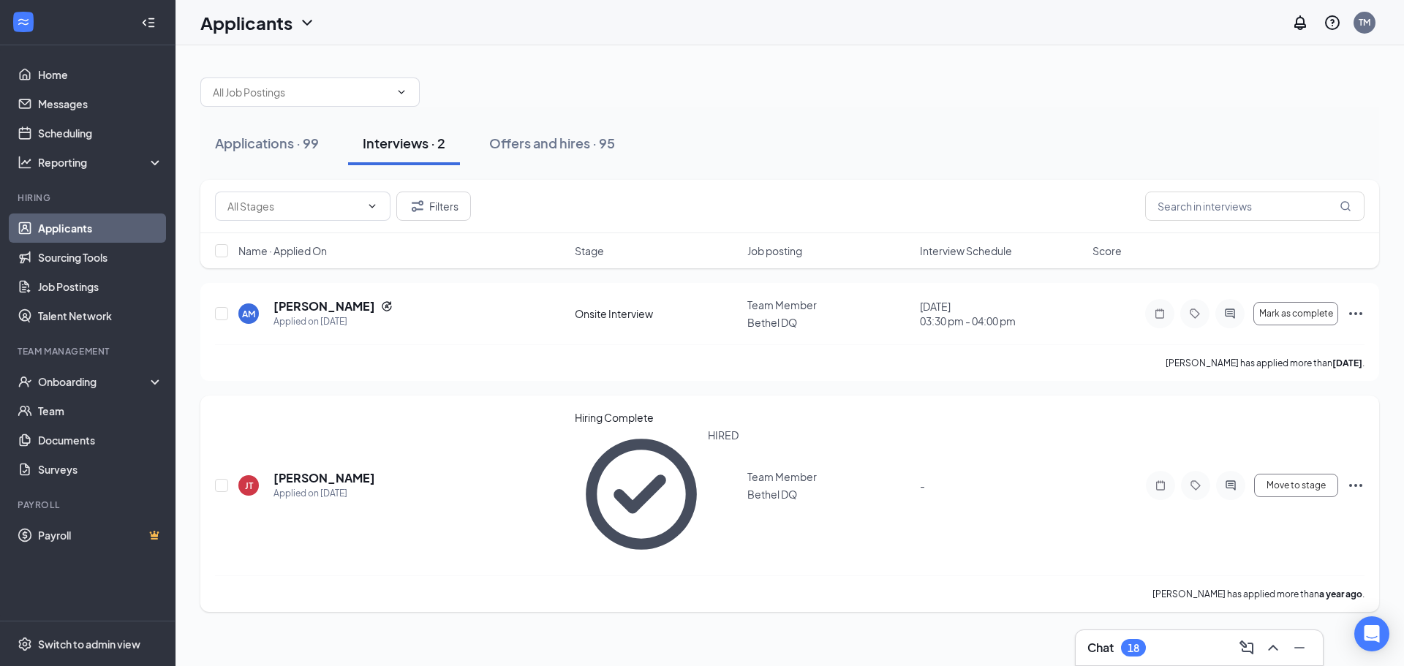
click at [1350, 477] on icon "Ellipses" at bounding box center [1356, 486] width 18 height 18
click at [1251, 111] on p "Mark not hired" at bounding box center [1290, 104] width 132 height 15
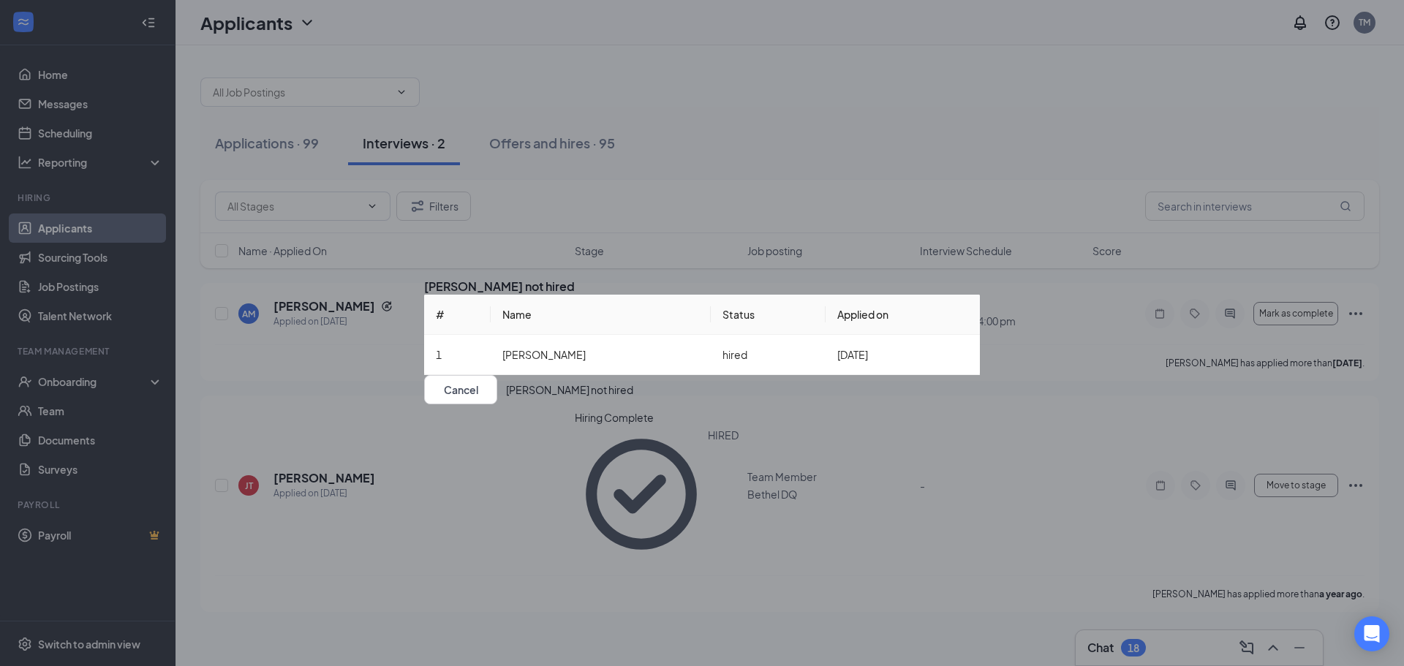
click at [633, 404] on button "Mark not hired" at bounding box center [569, 389] width 127 height 29
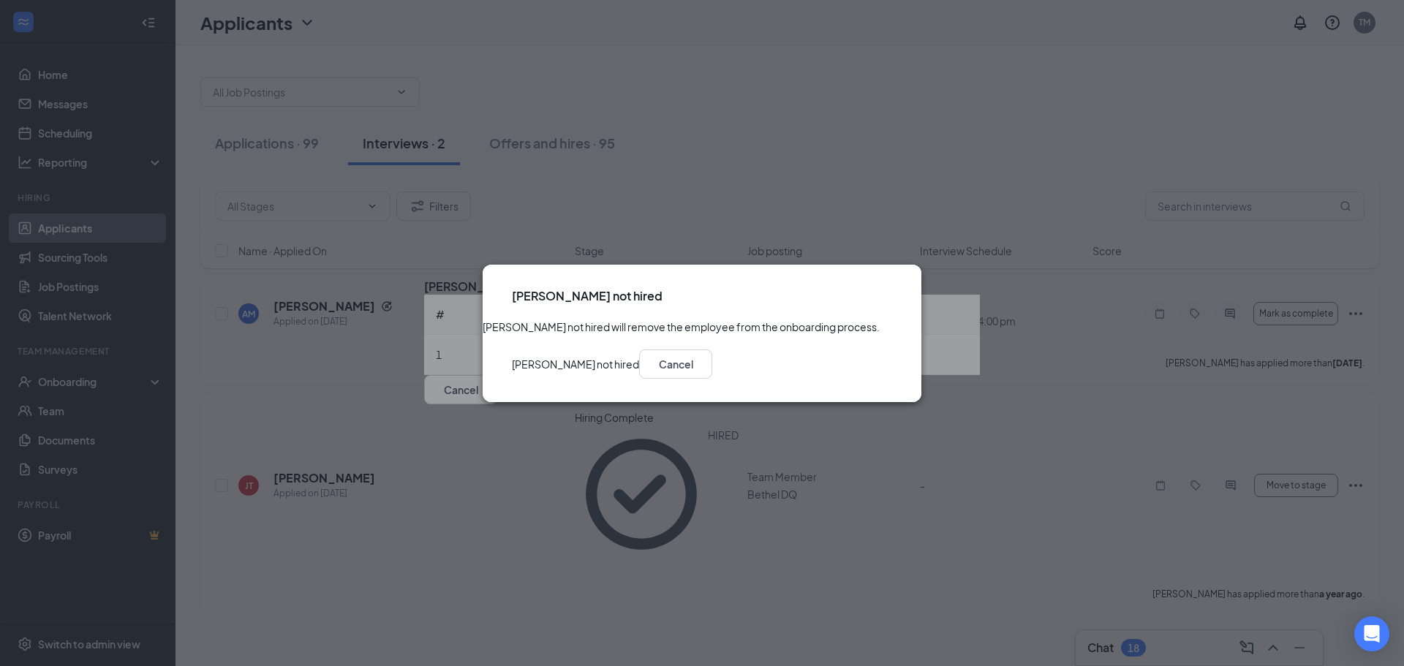
click at [639, 374] on button "Mark not hired" at bounding box center [575, 364] width 127 height 29
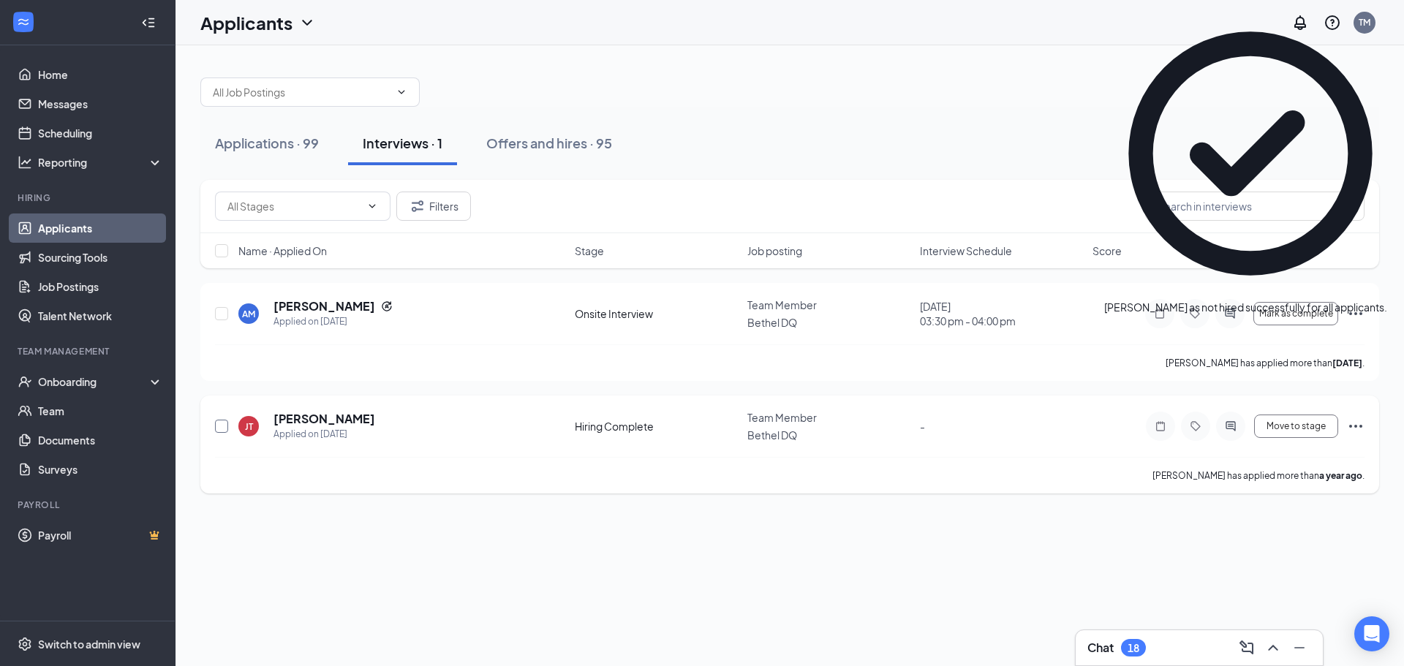
click at [221, 422] on input "checkbox" at bounding box center [221, 426] width 13 height 13
checkbox input "true"
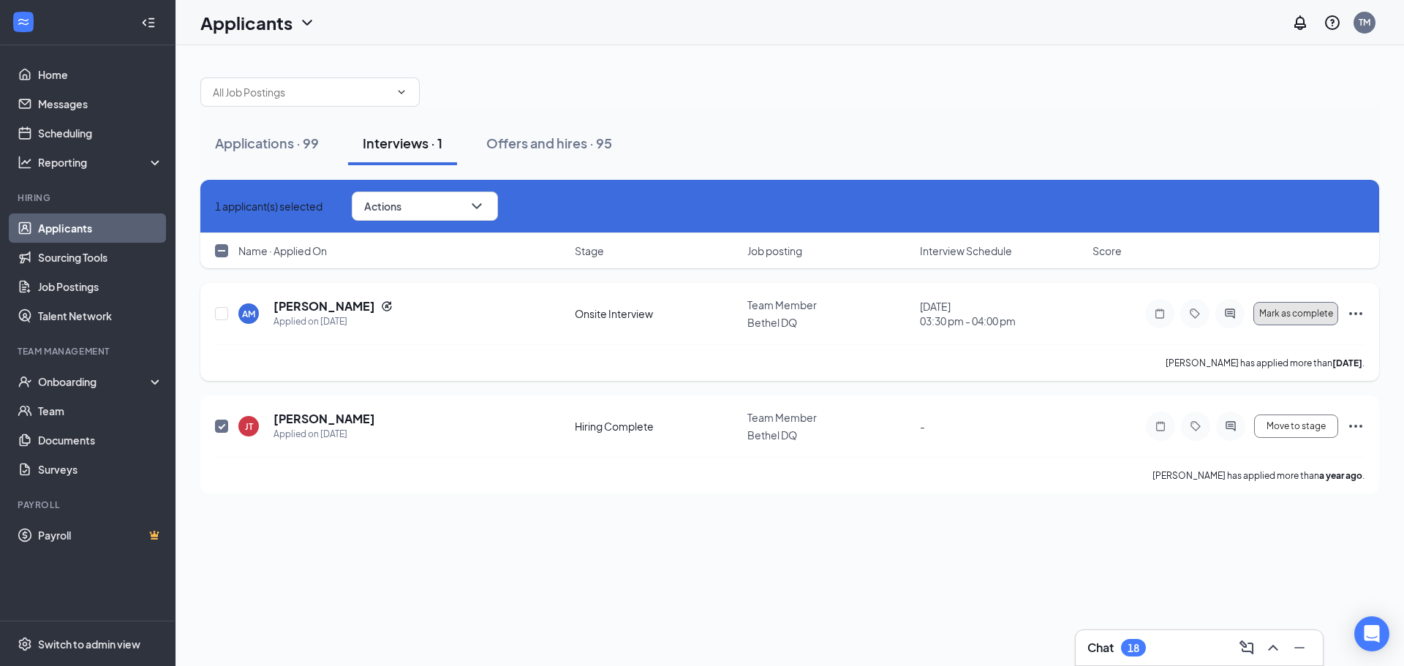
click at [1306, 317] on span "Mark as complete" at bounding box center [1296, 314] width 74 height 10
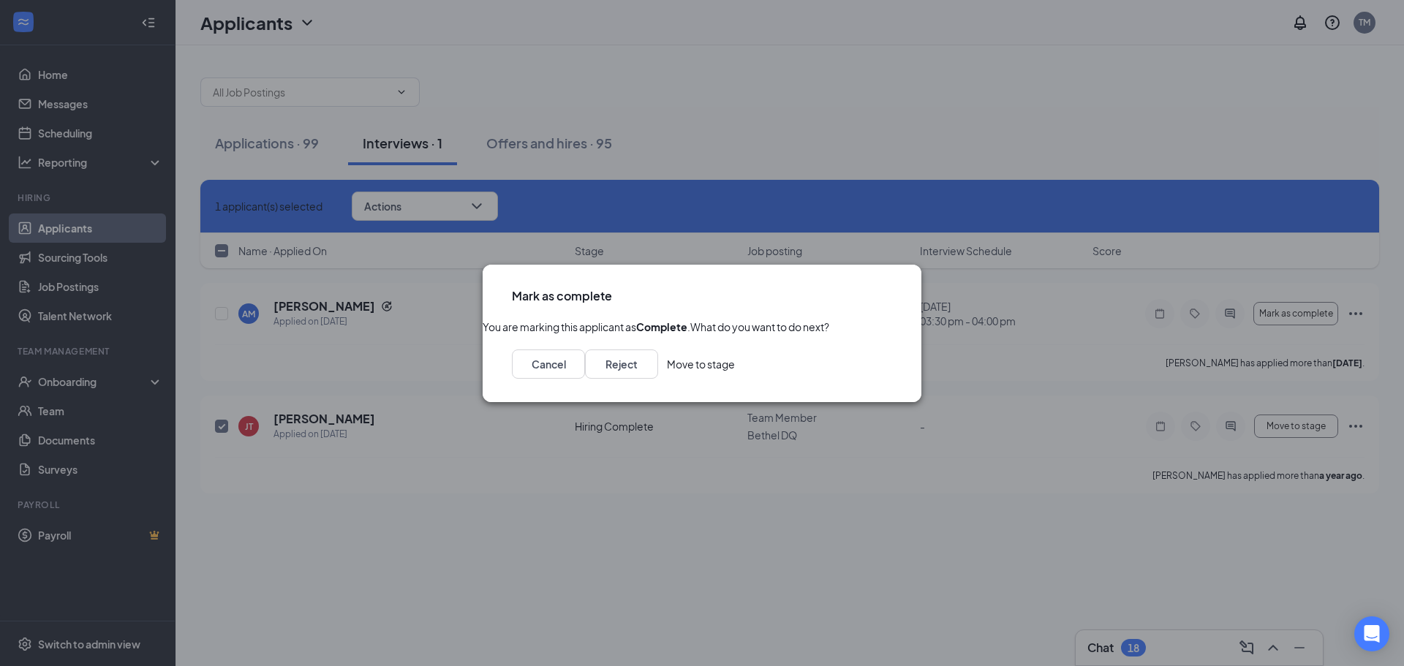
click at [735, 379] on button "Move to stage" at bounding box center [701, 364] width 68 height 29
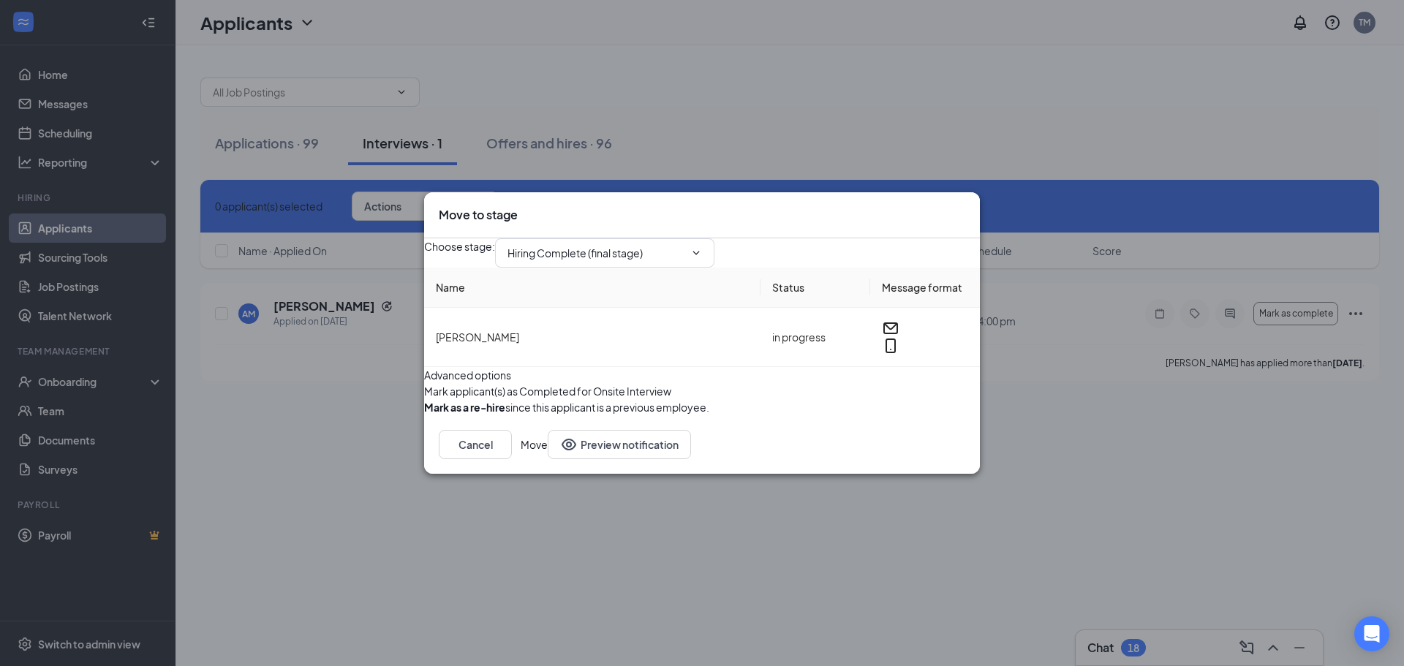
click at [505, 414] on b "Mark as a re-hire" at bounding box center [464, 407] width 81 height 13
click at [424, 415] on button "button" at bounding box center [424, 407] width 0 height 16
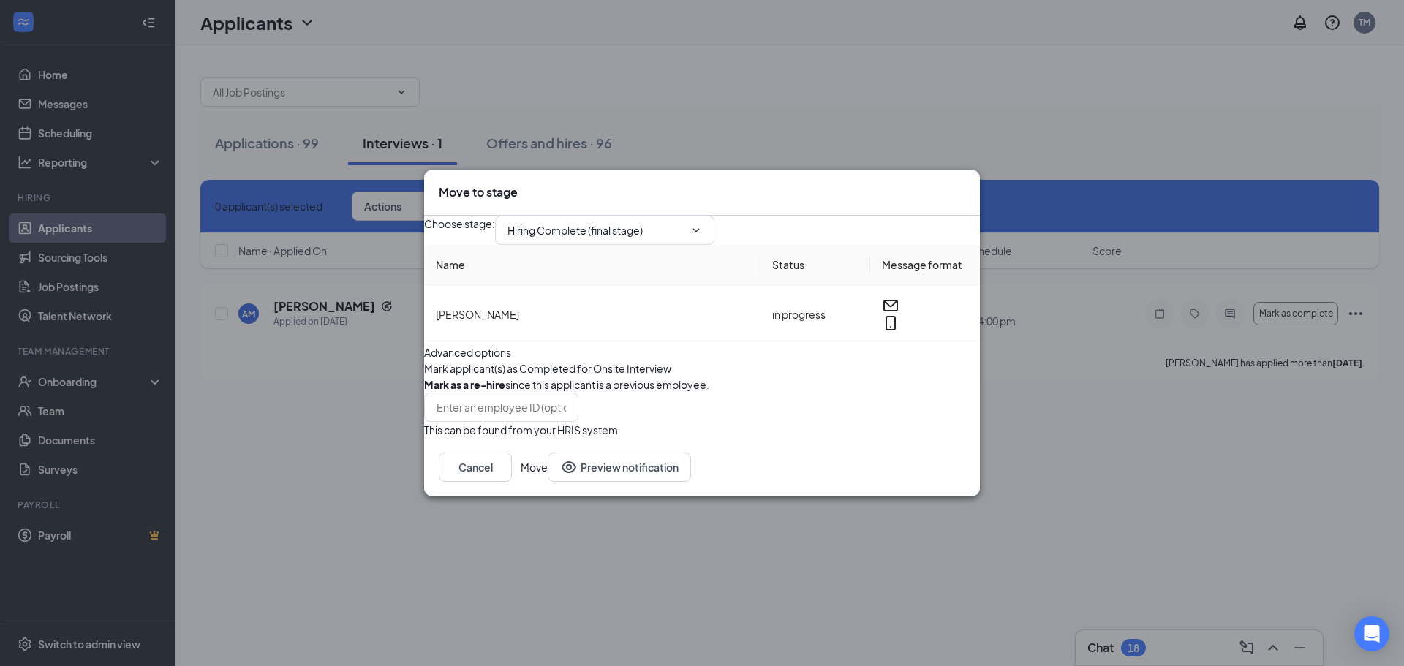
click at [548, 482] on button "Move" at bounding box center [534, 467] width 27 height 29
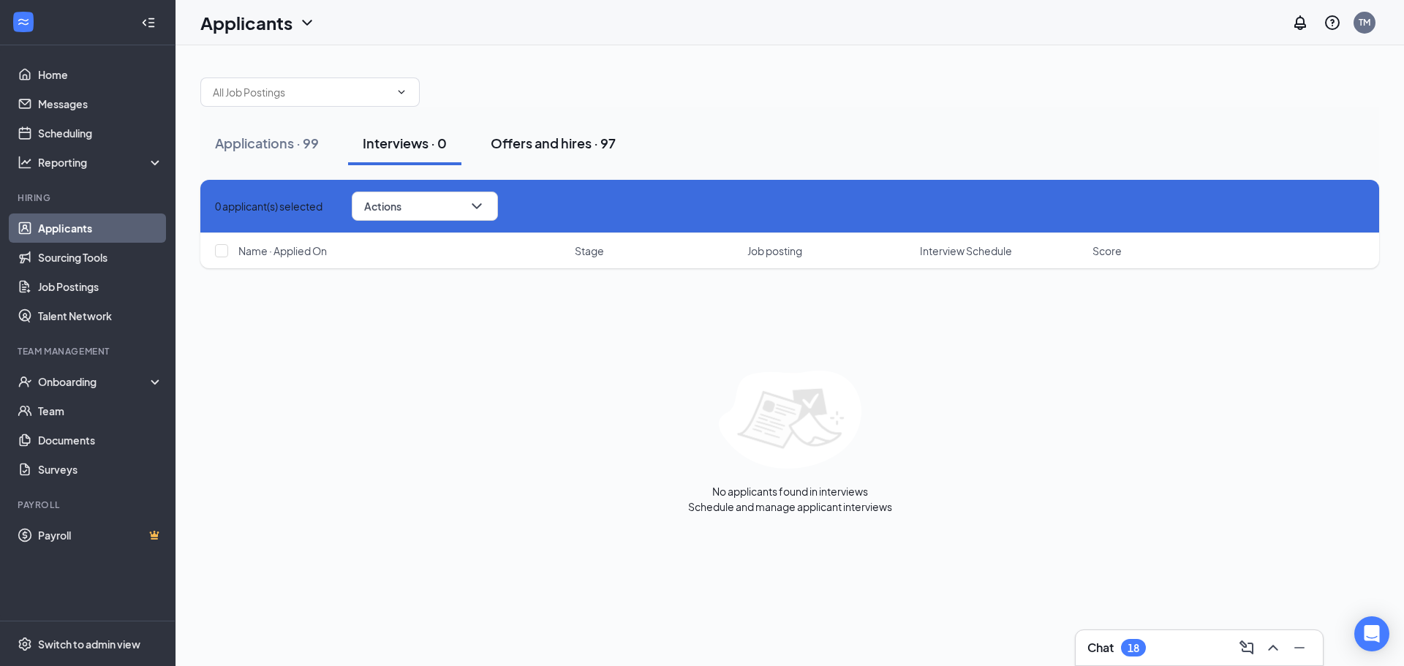
click at [561, 139] on div "Offers and hires · 97" at bounding box center [553, 143] width 125 height 18
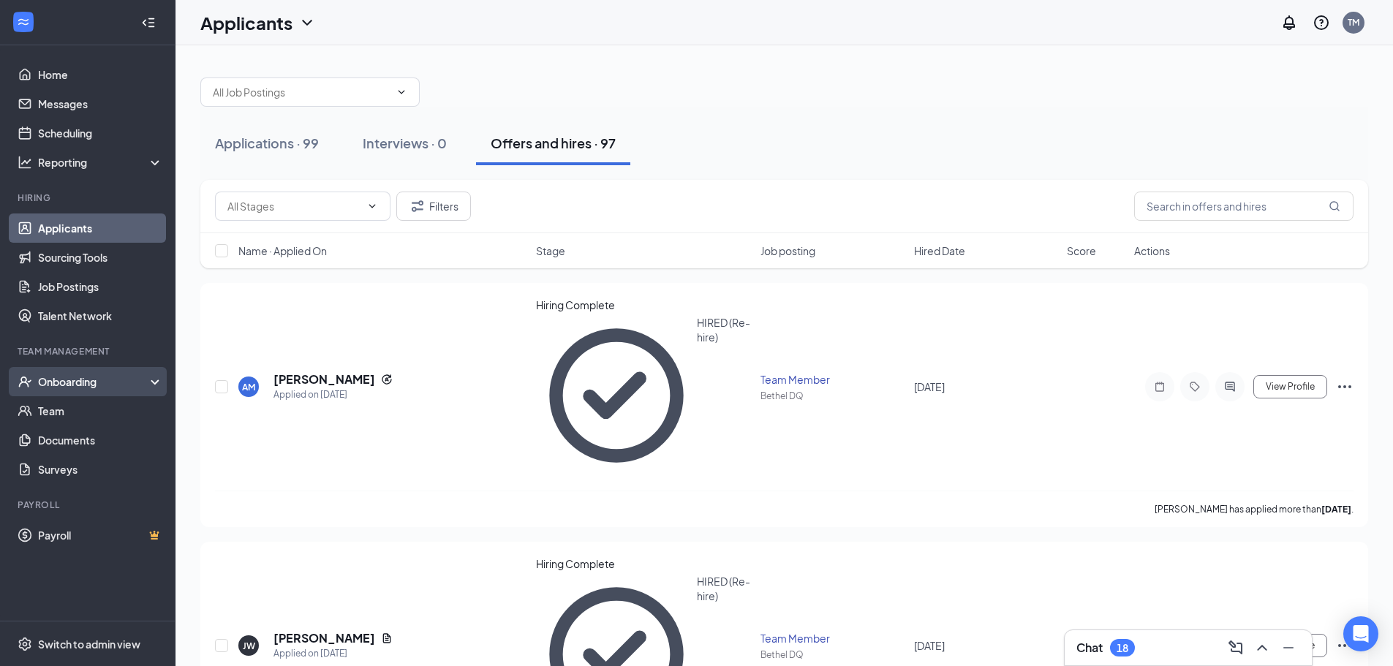
click at [100, 381] on div "Onboarding" at bounding box center [94, 381] width 113 height 15
